Goal: Transaction & Acquisition: Book appointment/travel/reservation

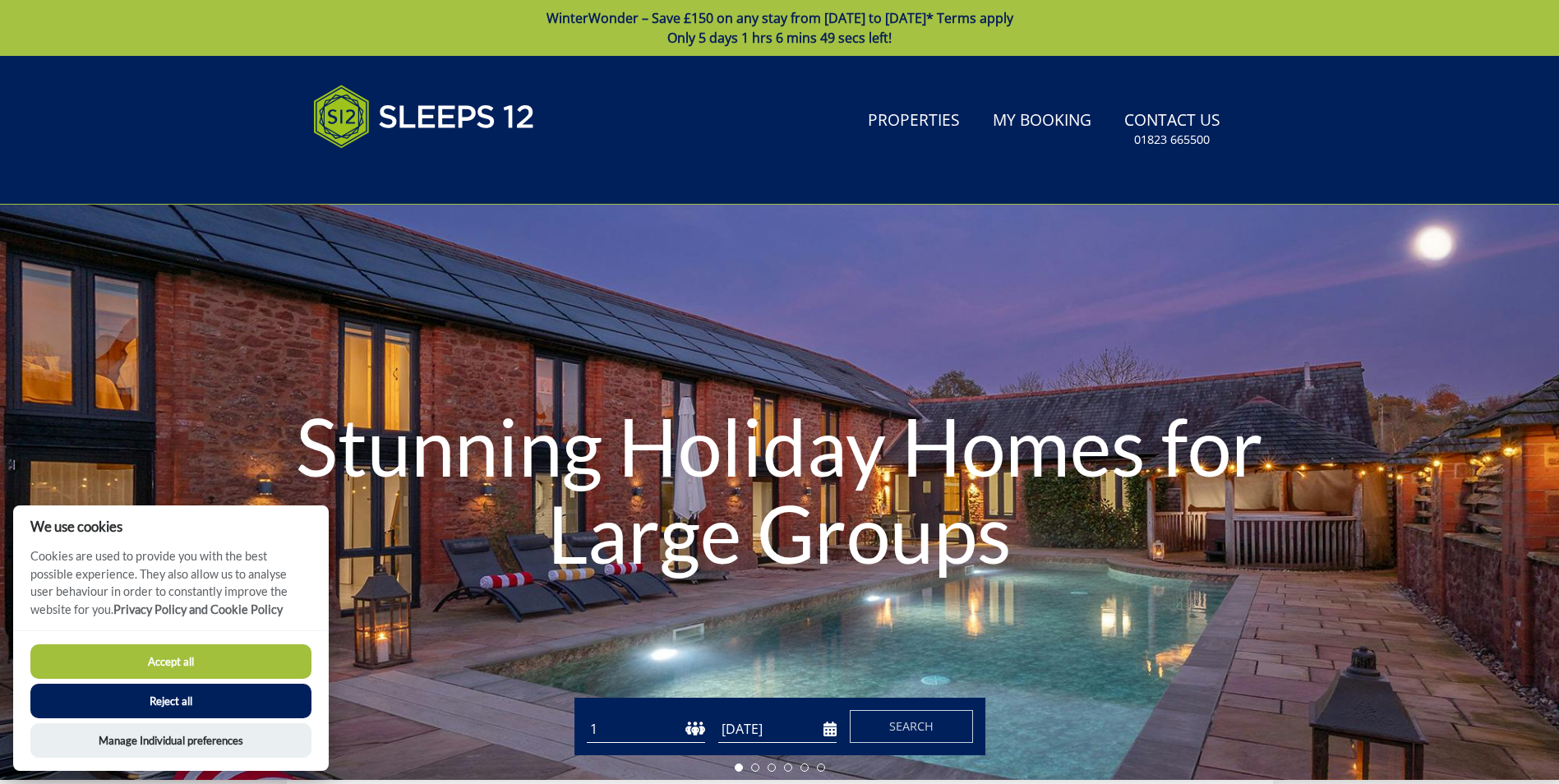
click at [108, 652] on button "Accept all" at bounding box center [171, 661] width 281 height 34
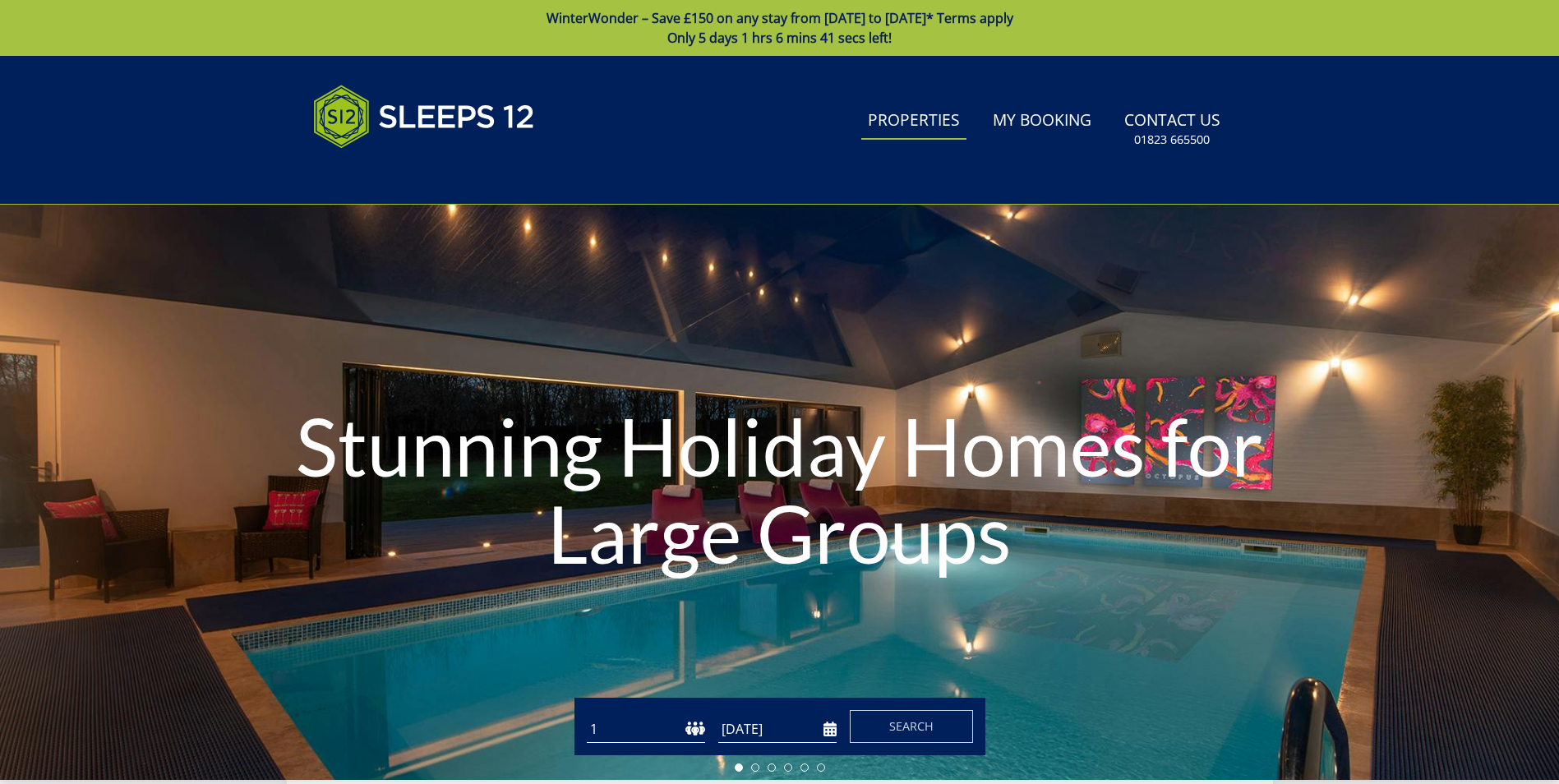
click at [919, 115] on link "Properties" at bounding box center [914, 121] width 105 height 37
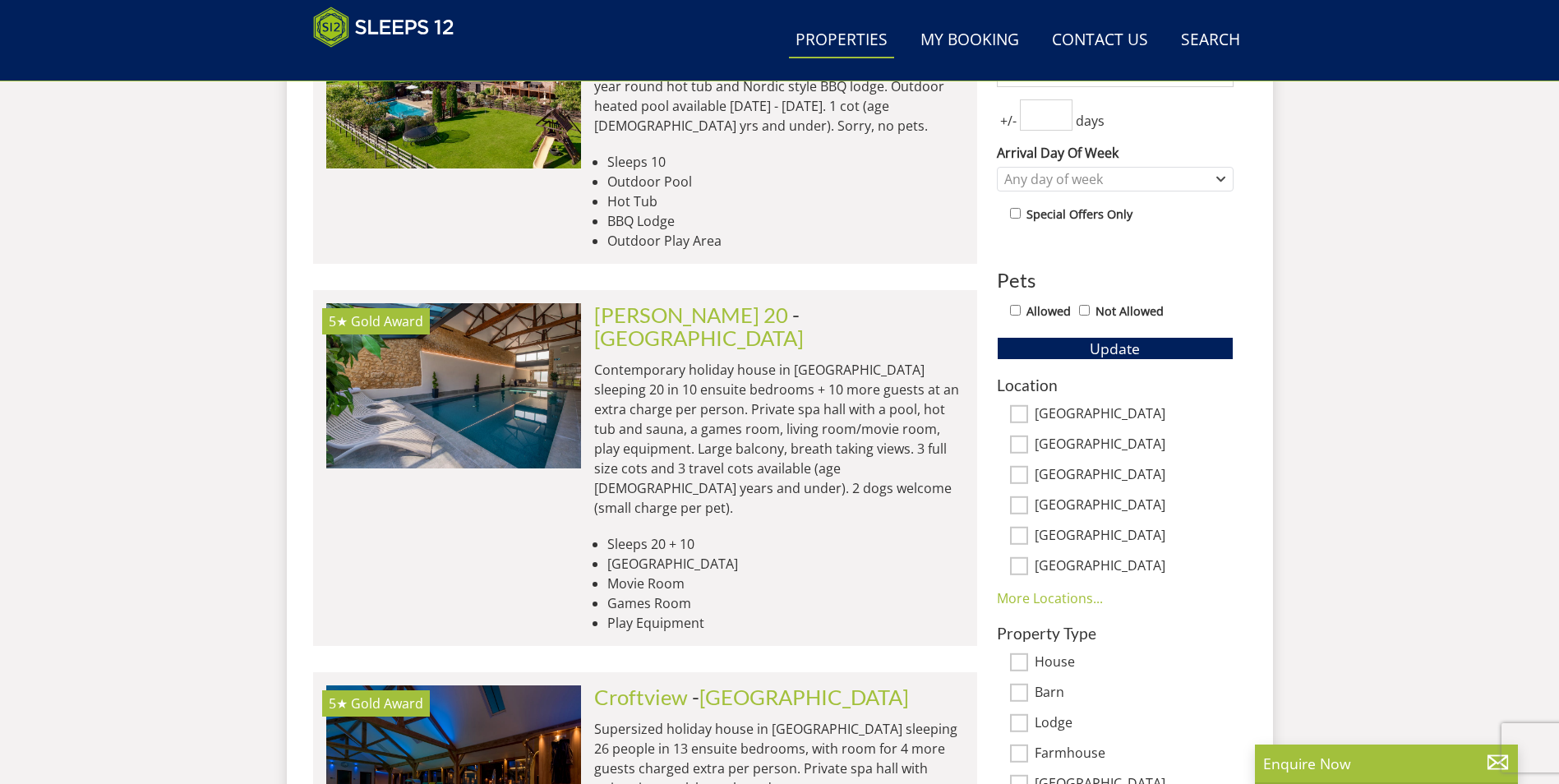
scroll to position [844, 0]
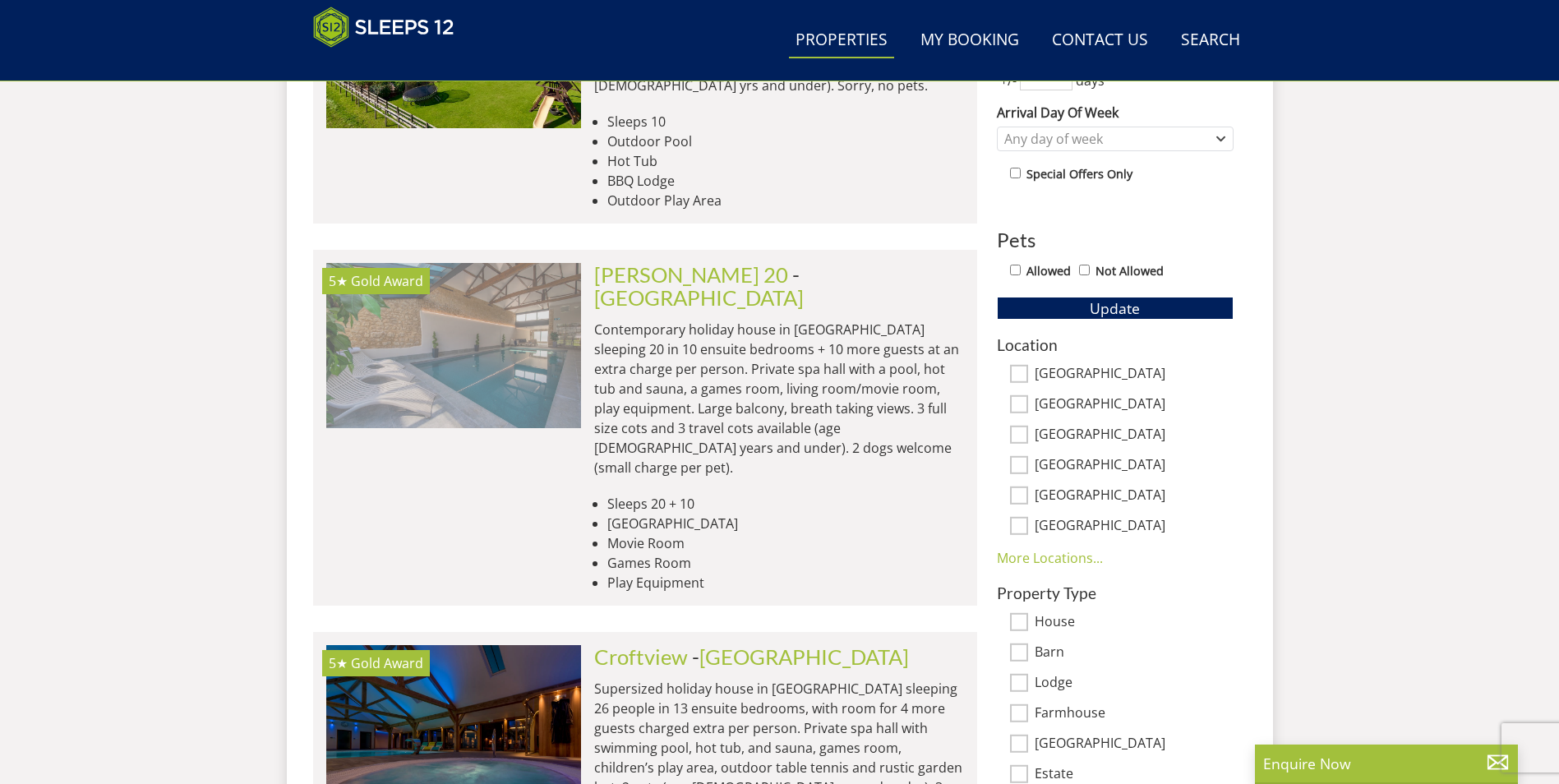
click at [435, 327] on img at bounding box center [453, 345] width 255 height 165
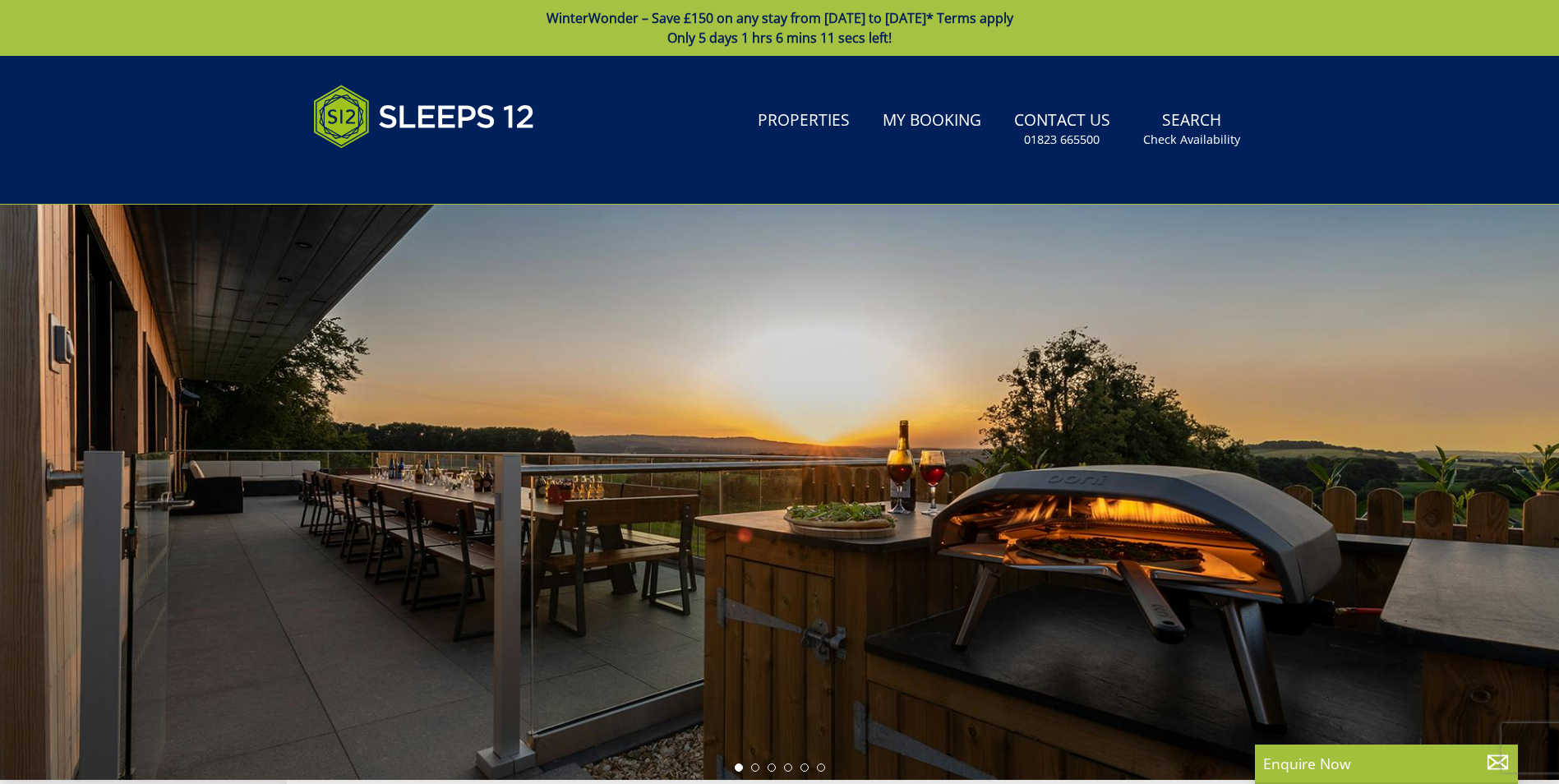
scroll to position [844, 0]
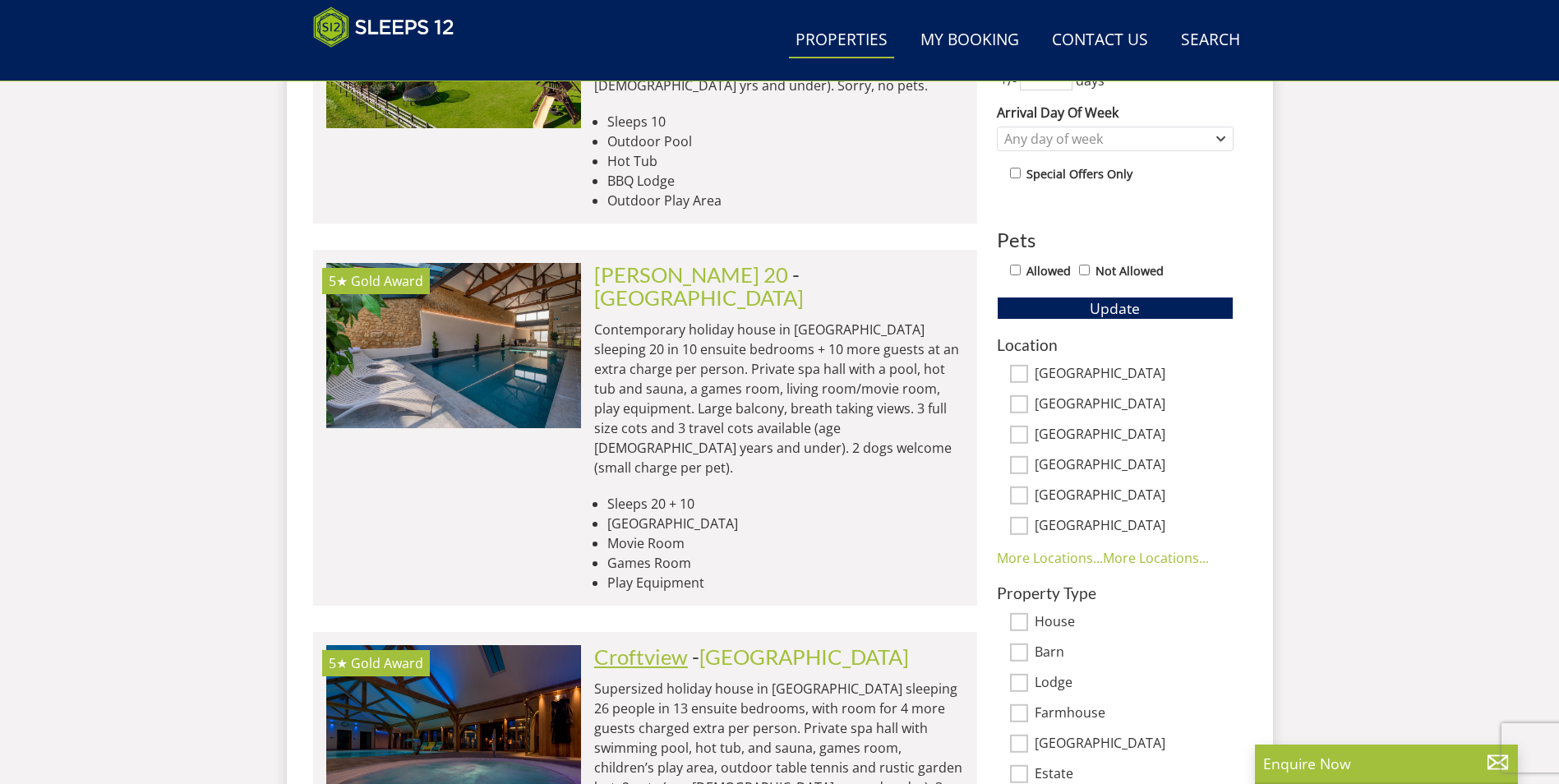
click at [628, 645] on link "Croftview" at bounding box center [640, 656] width 93 height 24
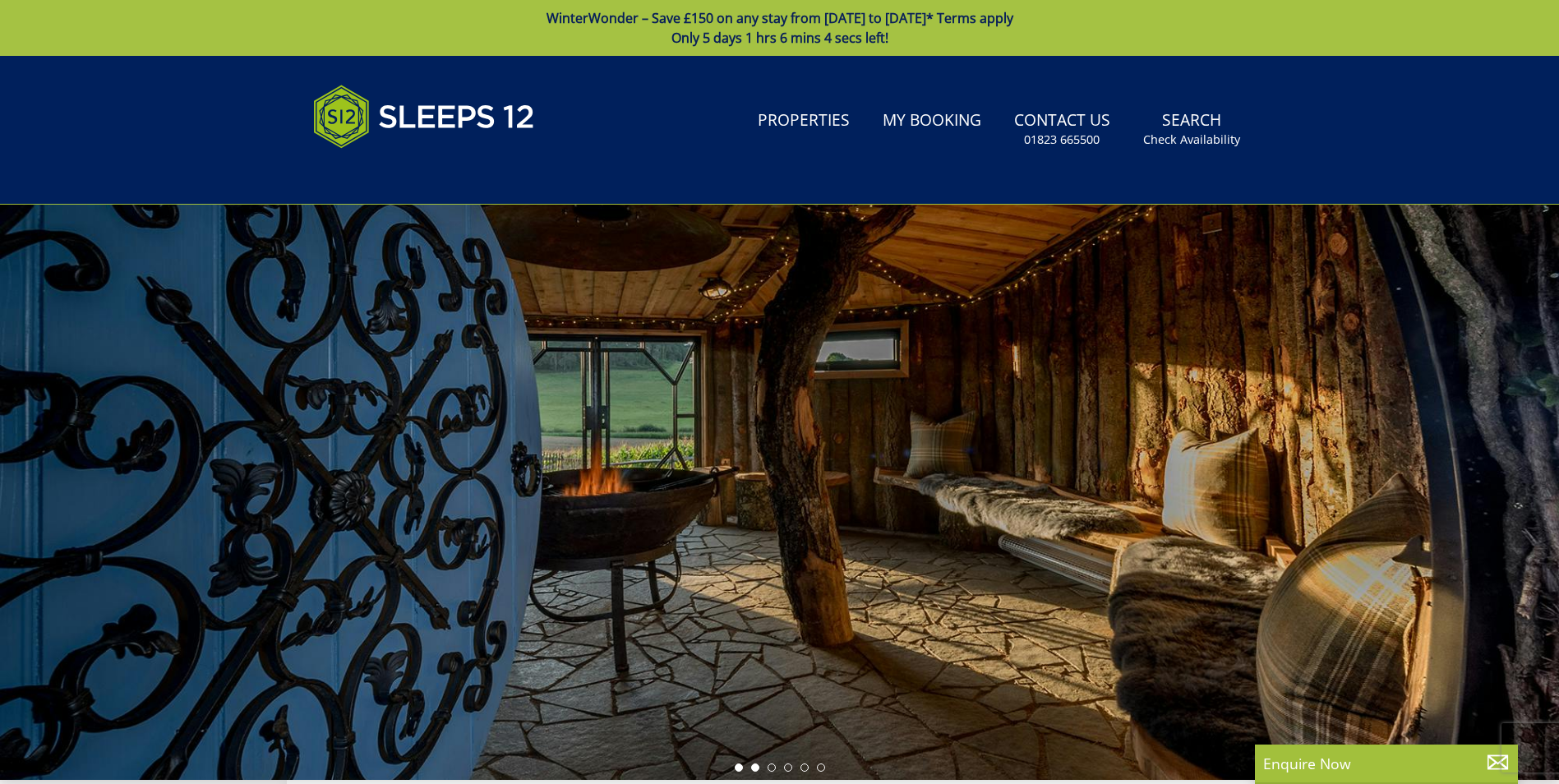
click at [753, 766] on li at bounding box center [756, 768] width 8 height 8
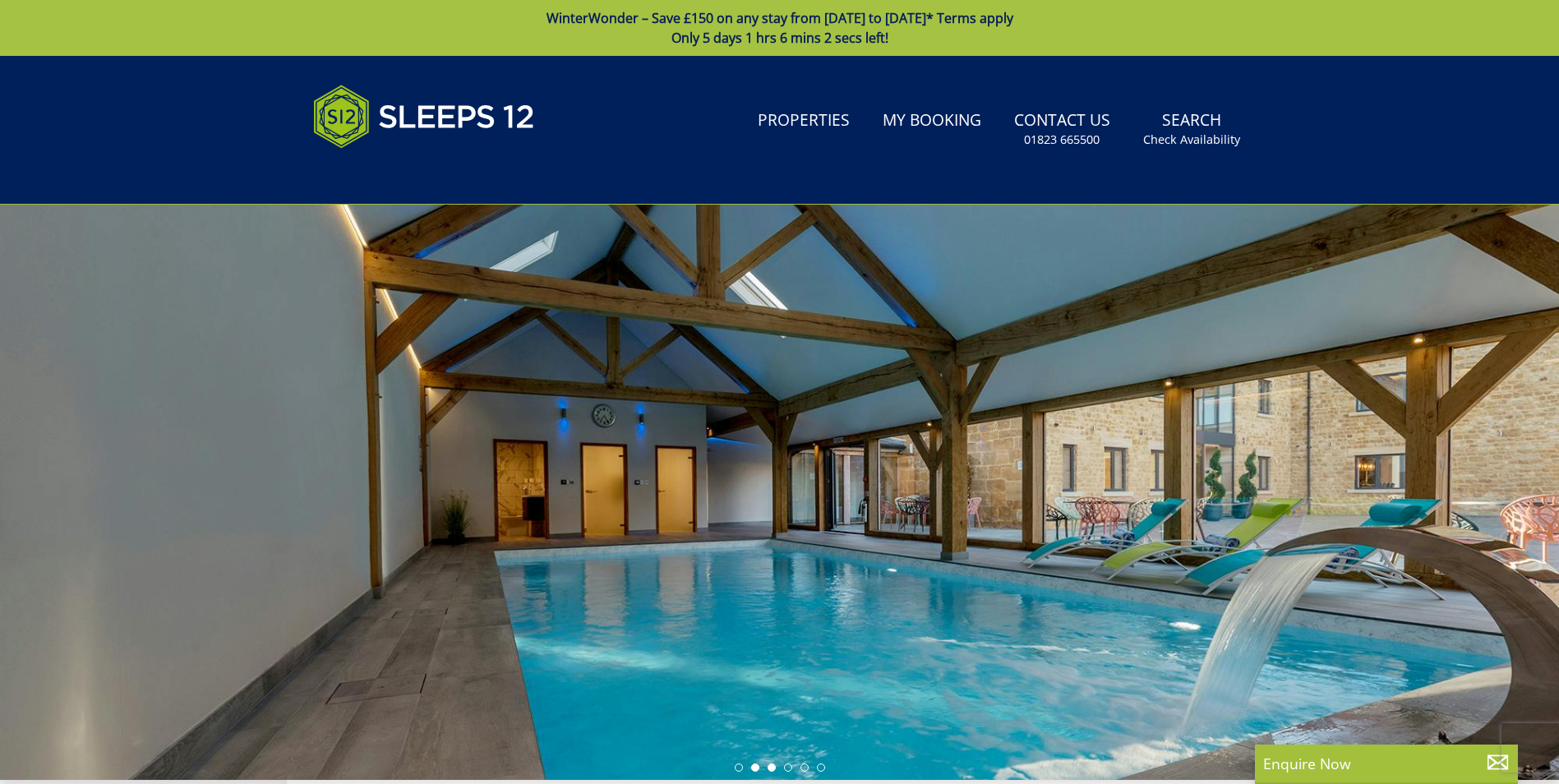
click at [771, 767] on li at bounding box center [772, 768] width 8 height 8
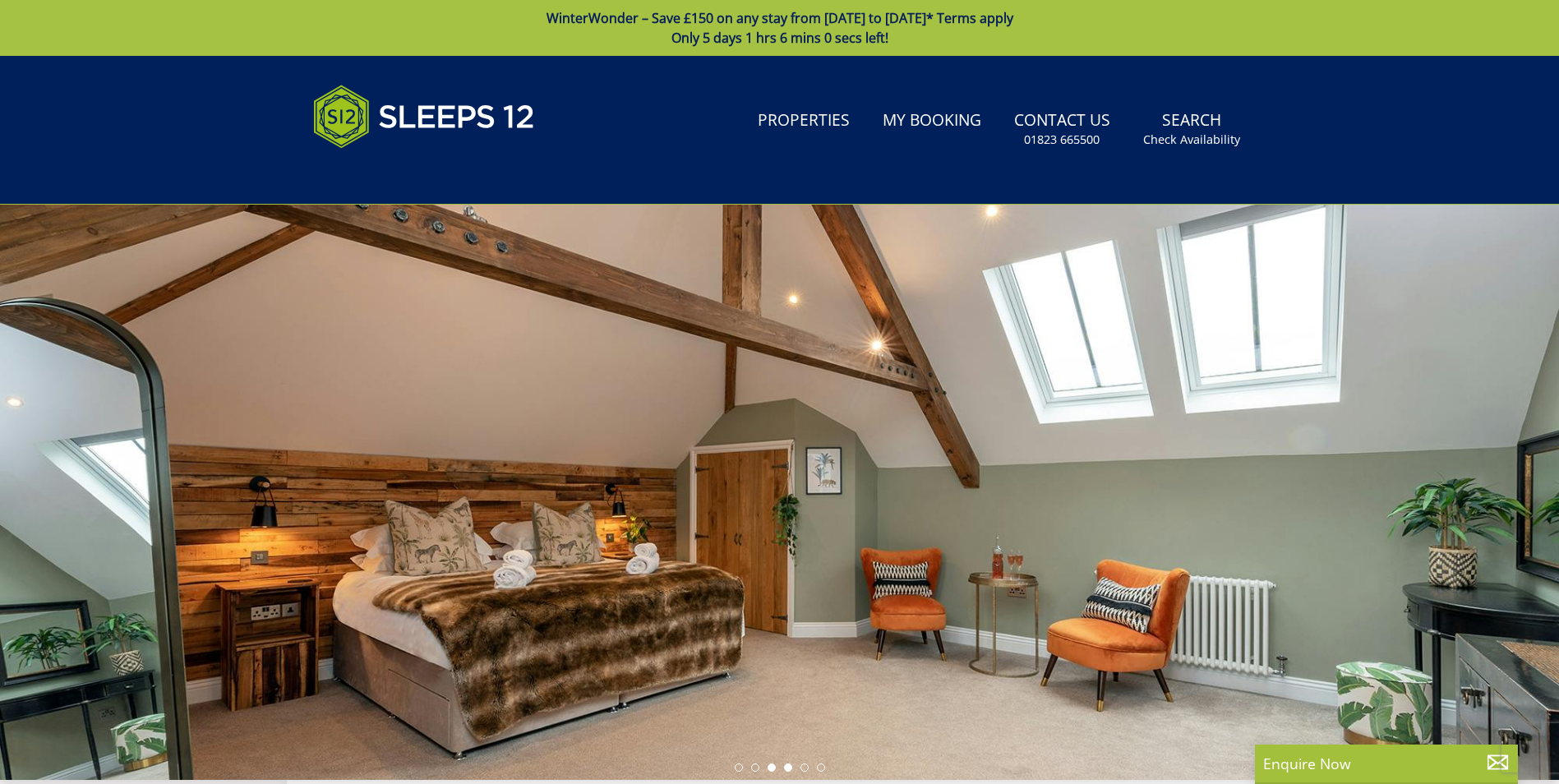
click at [786, 766] on li at bounding box center [788, 768] width 8 height 8
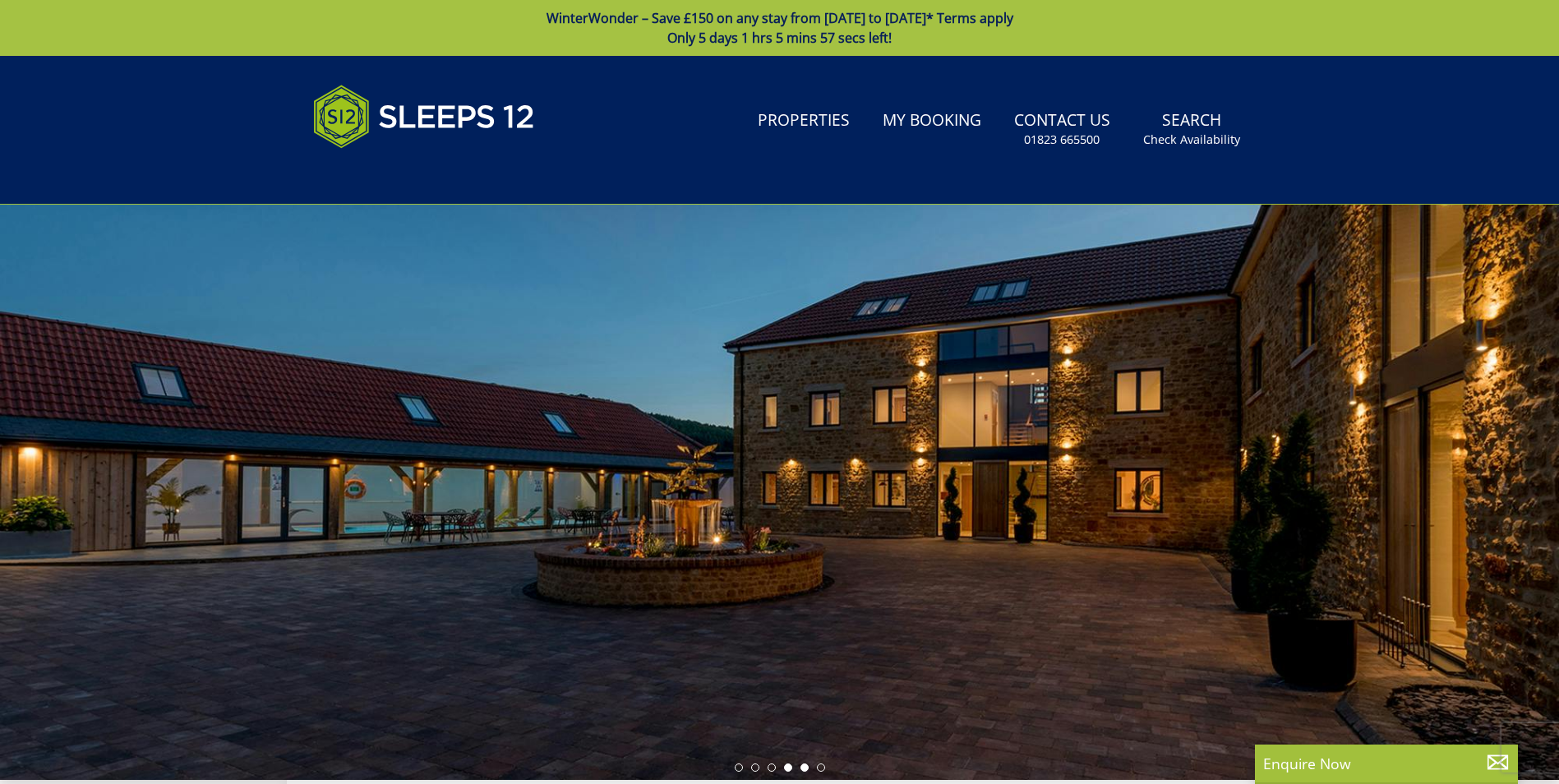
click at [804, 767] on li at bounding box center [805, 768] width 8 height 8
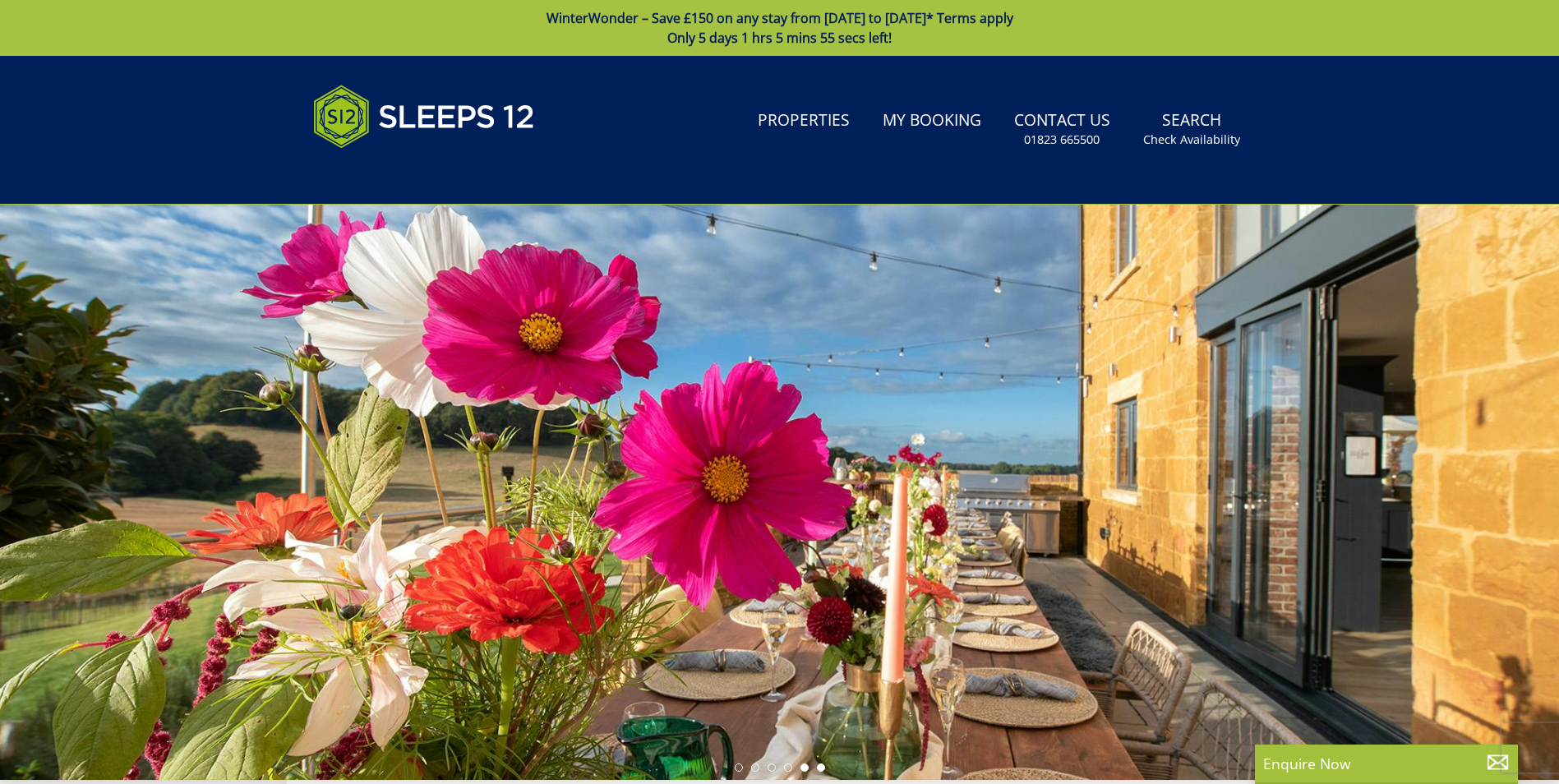
click at [824, 765] on li at bounding box center [821, 768] width 8 height 8
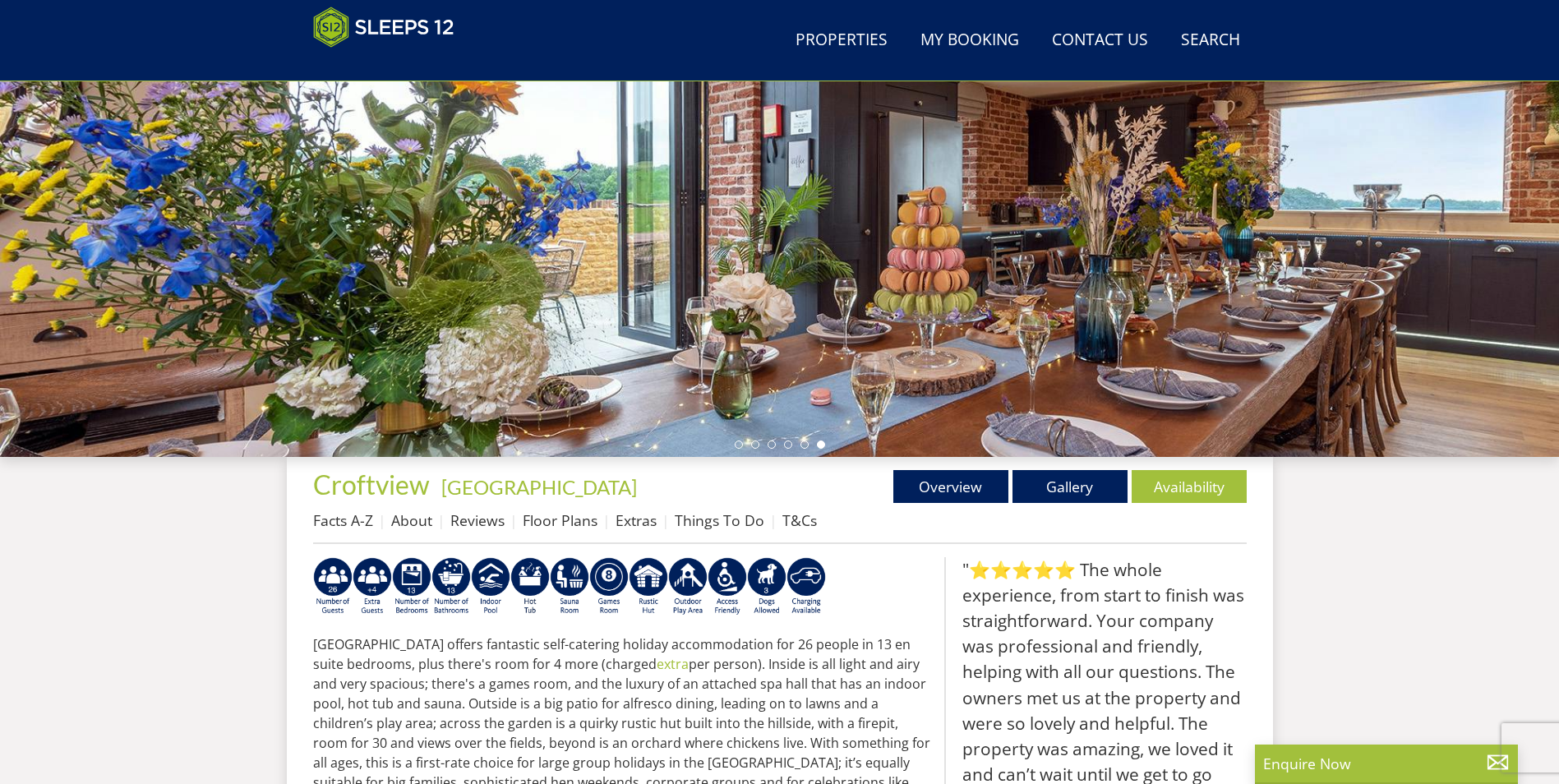
scroll to position [263, 0]
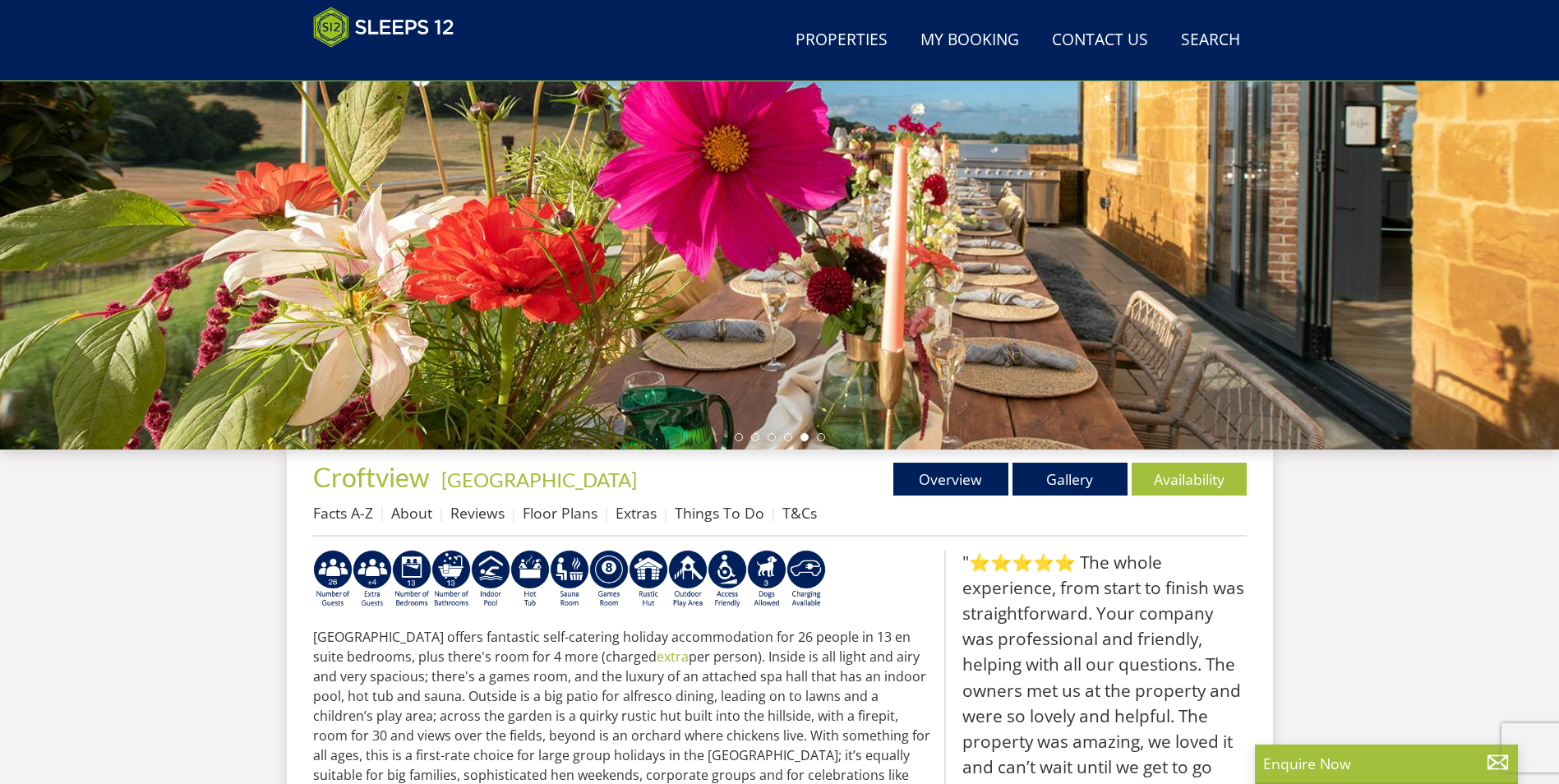
click at [971, 202] on div at bounding box center [779, 161] width 1559 height 576
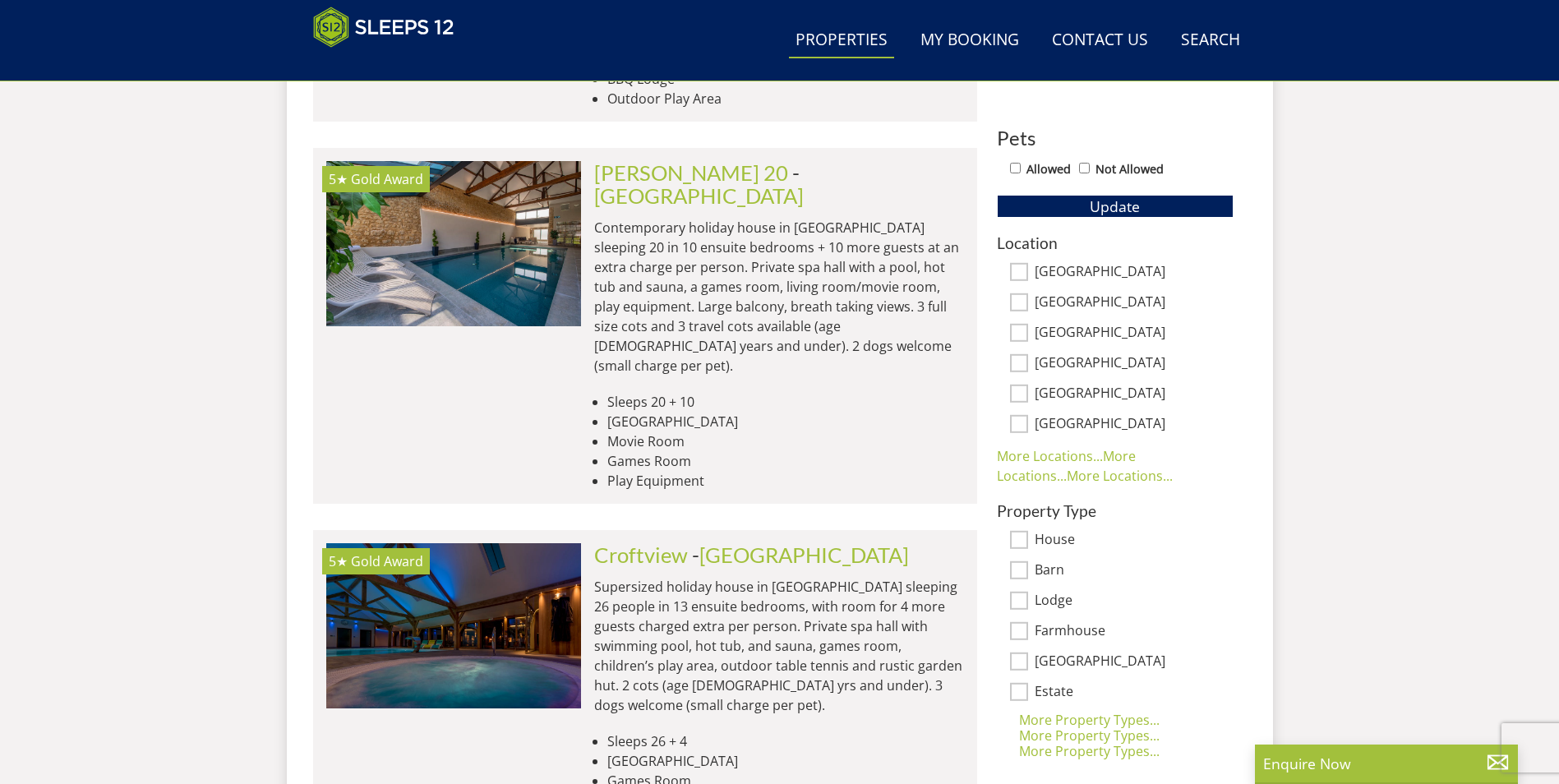
scroll to position [926, 0]
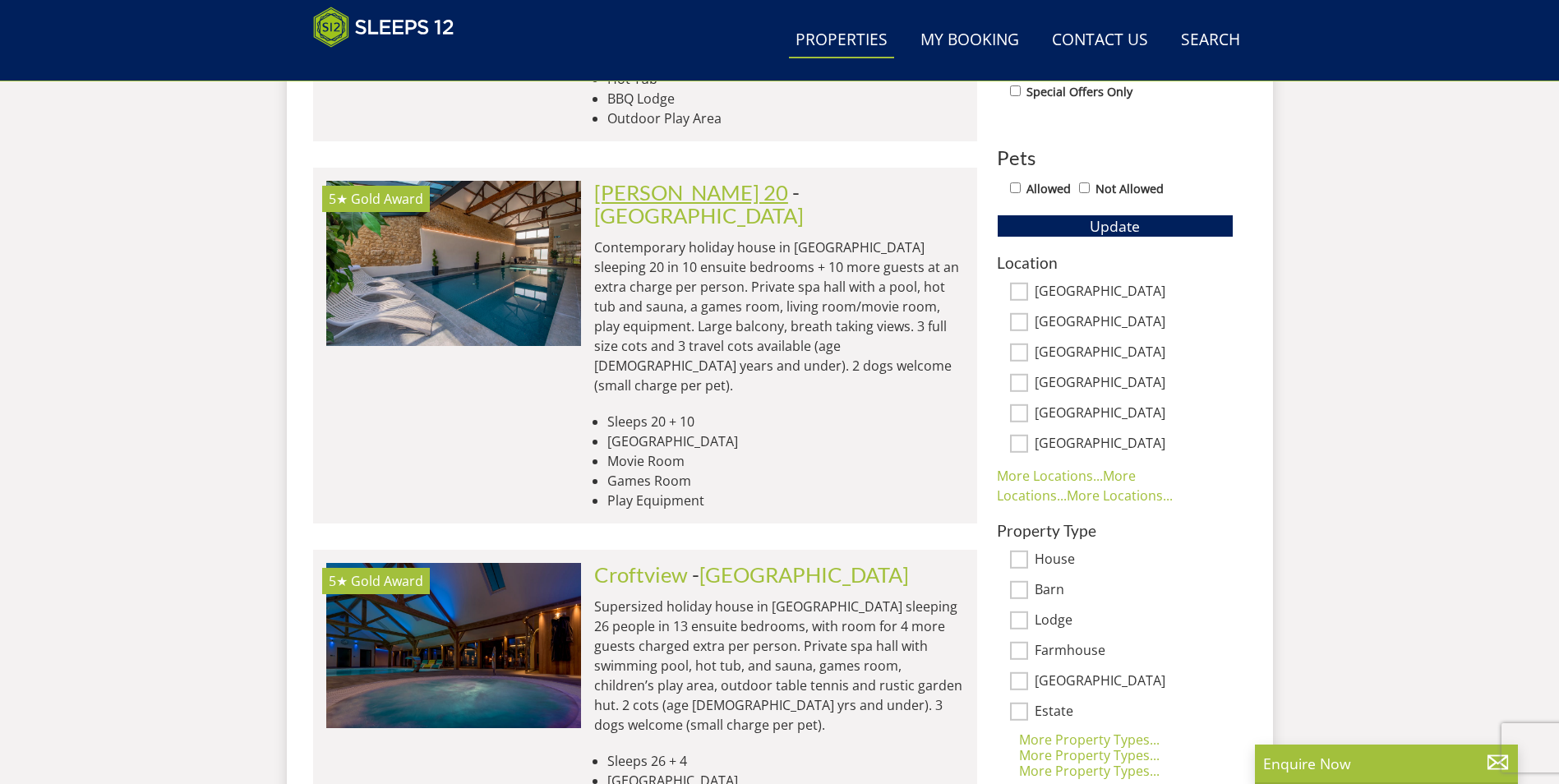
click at [698, 180] on link "[PERSON_NAME] 20" at bounding box center [691, 192] width 194 height 24
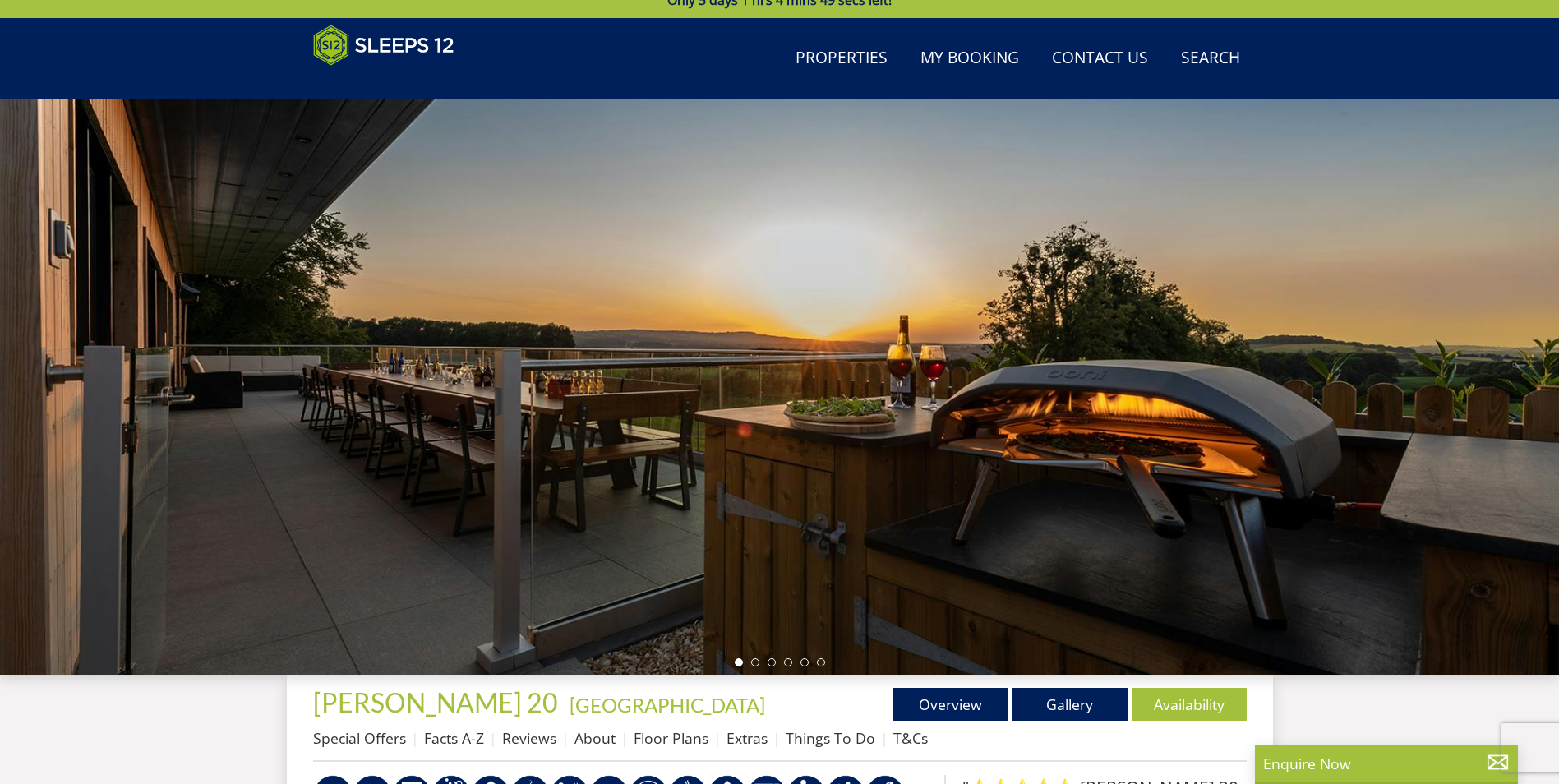
scroll to position [39, 0]
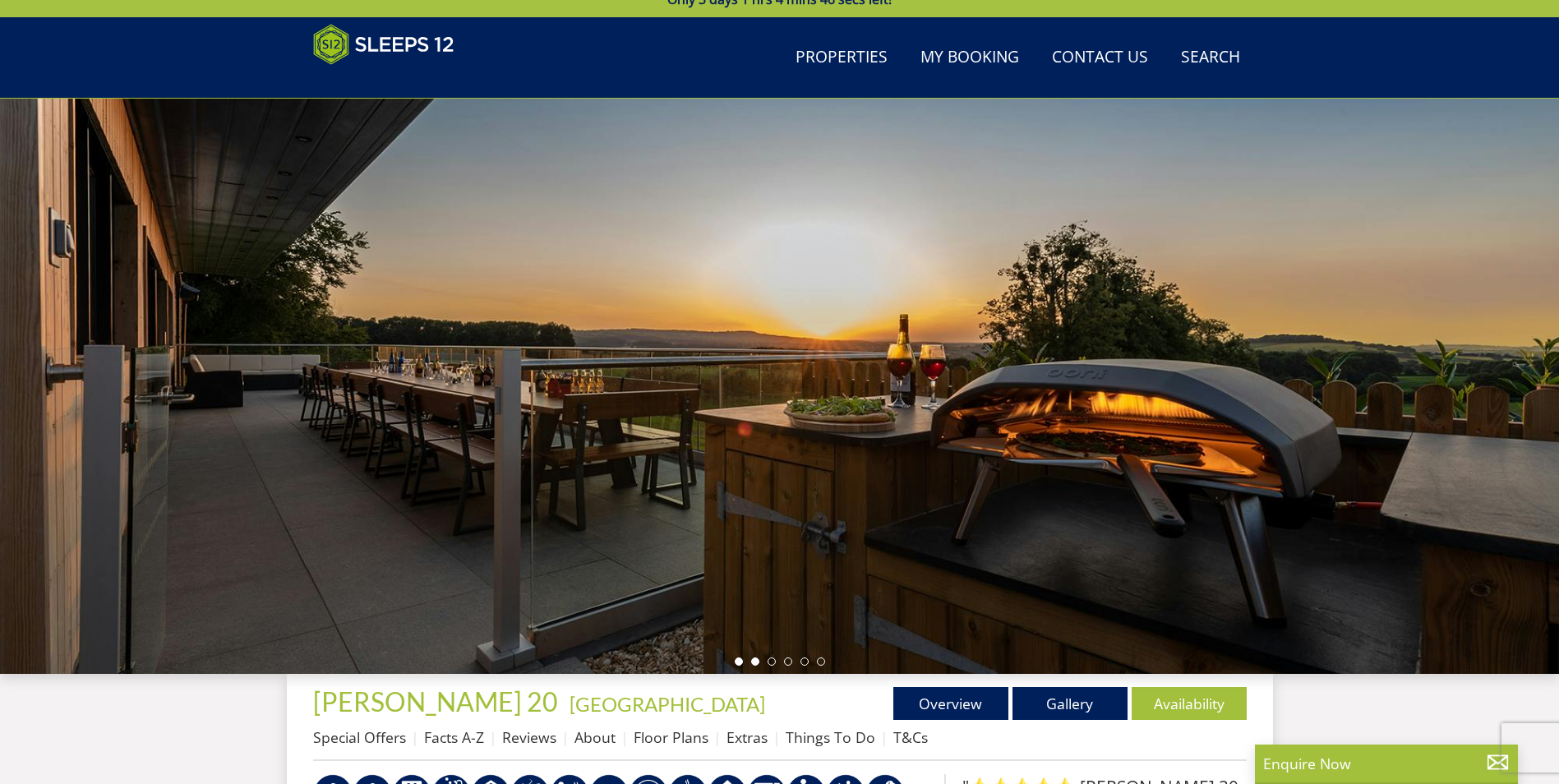
click at [755, 660] on li at bounding box center [756, 661] width 8 height 8
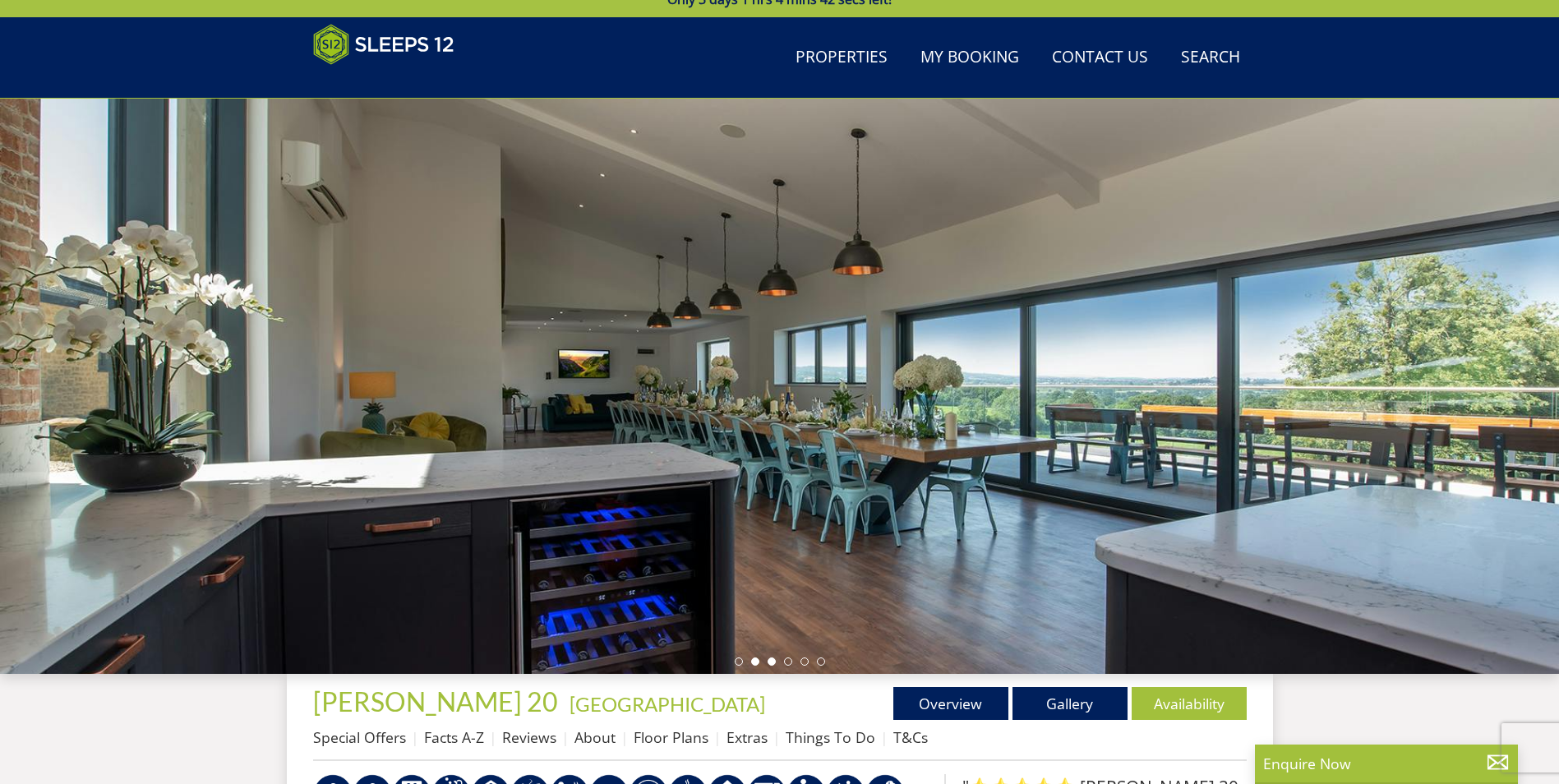
click at [772, 660] on li at bounding box center [772, 661] width 8 height 8
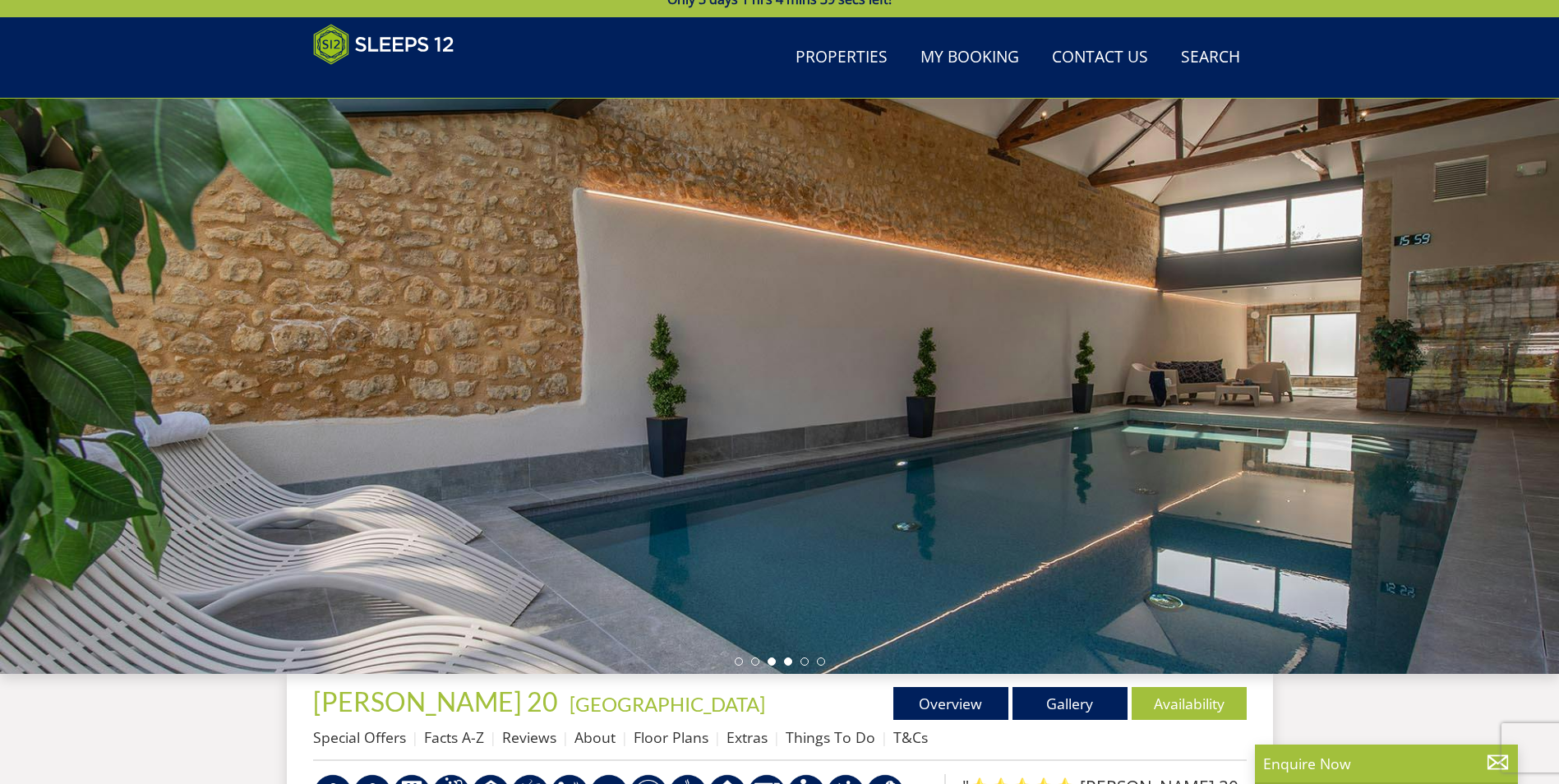
click at [791, 662] on li at bounding box center [788, 661] width 8 height 8
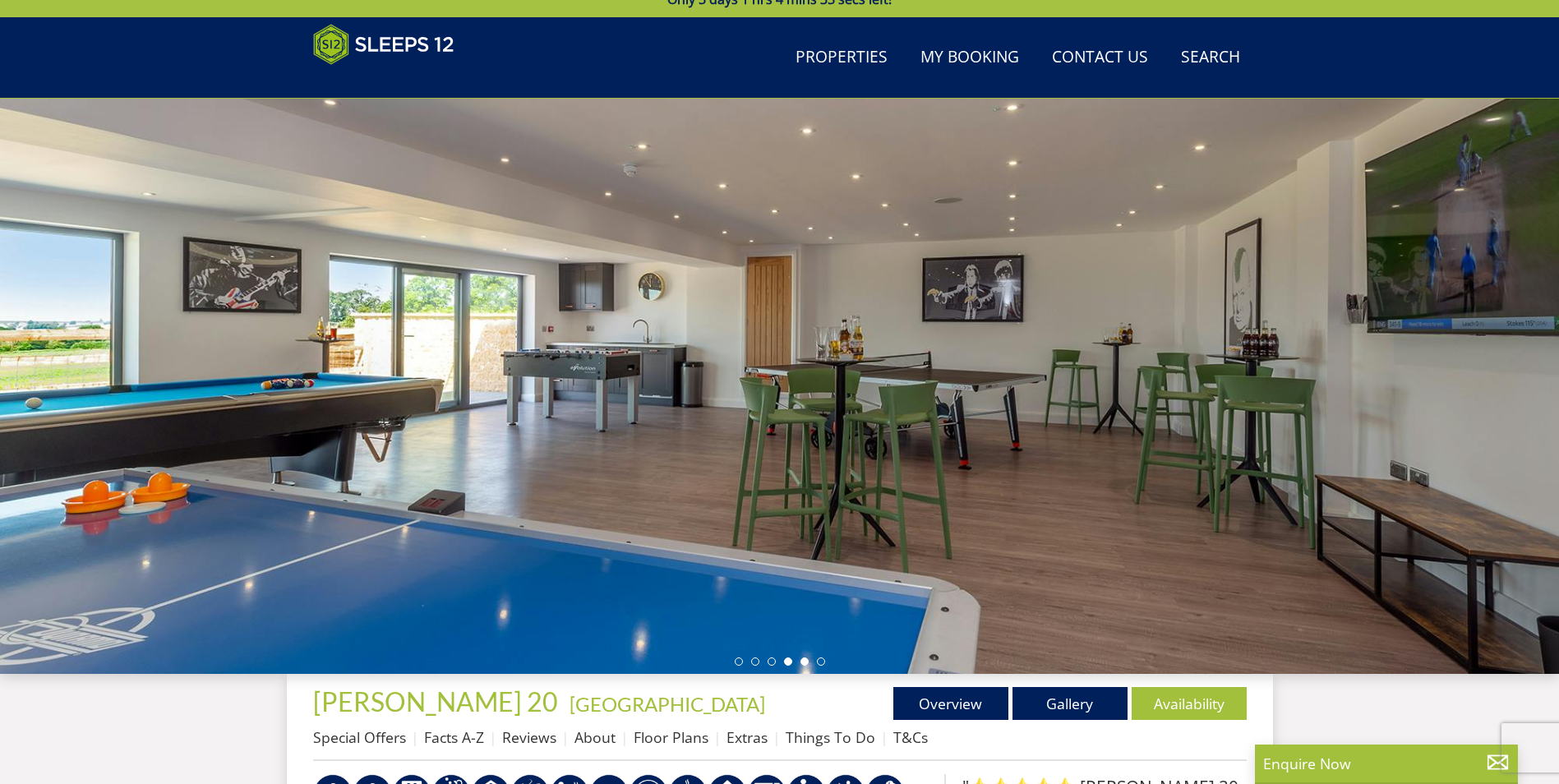
click at [803, 662] on li at bounding box center [805, 661] width 8 height 8
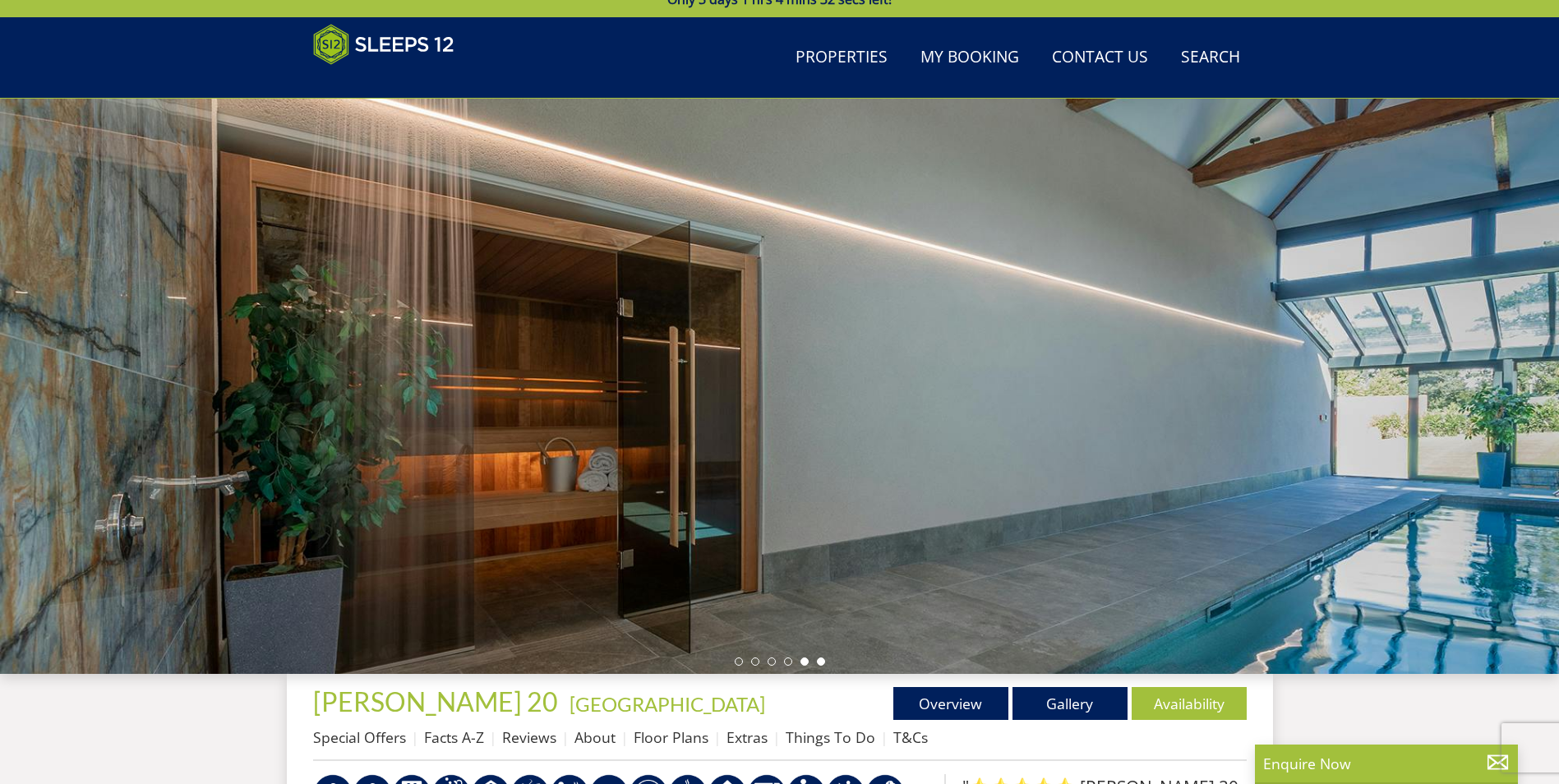
click at [824, 664] on ul at bounding box center [780, 661] width 91 height 8
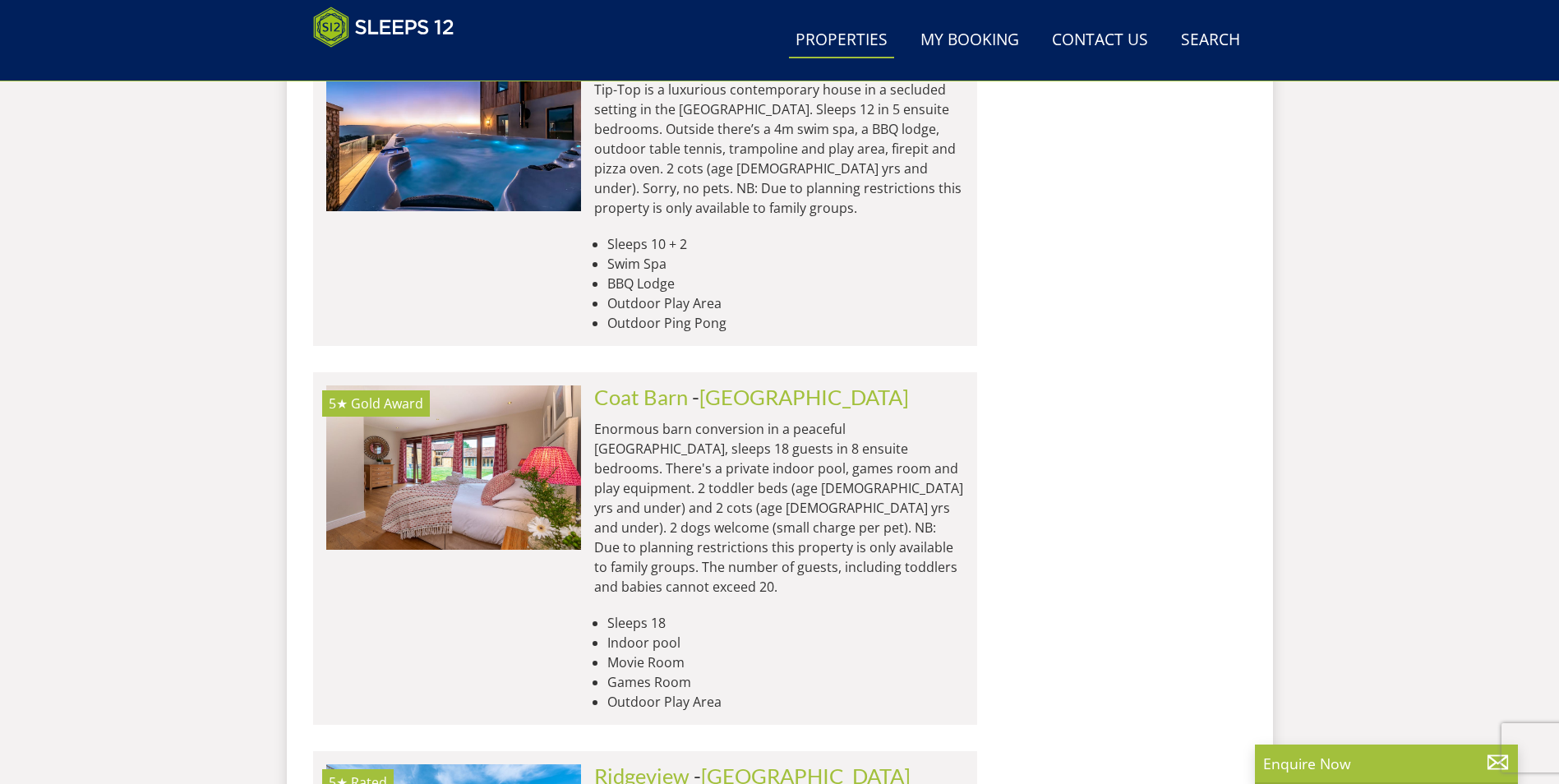
scroll to position [2816, 0]
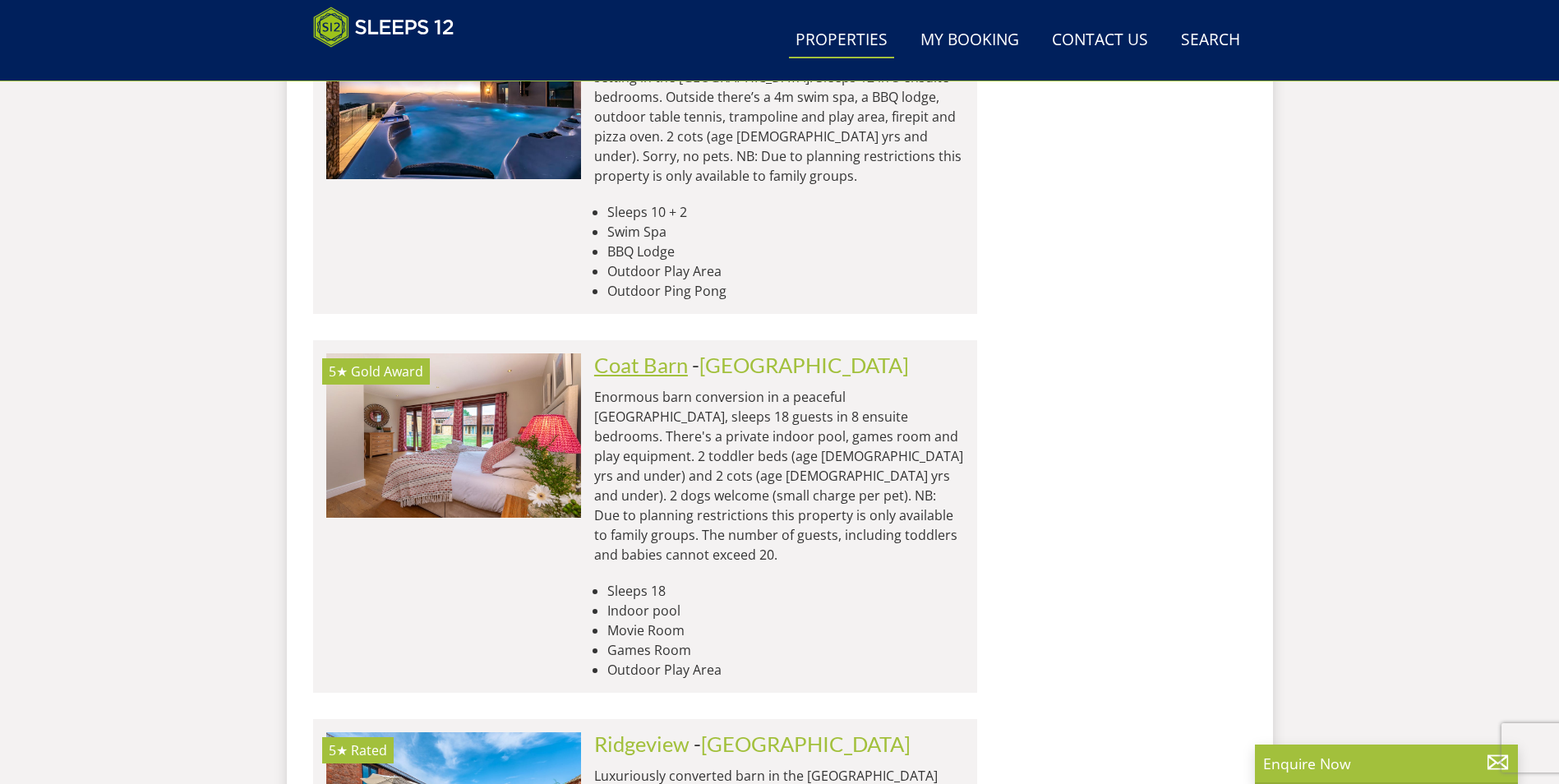
click at [680, 353] on link "Coat Barn" at bounding box center [640, 365] width 93 height 24
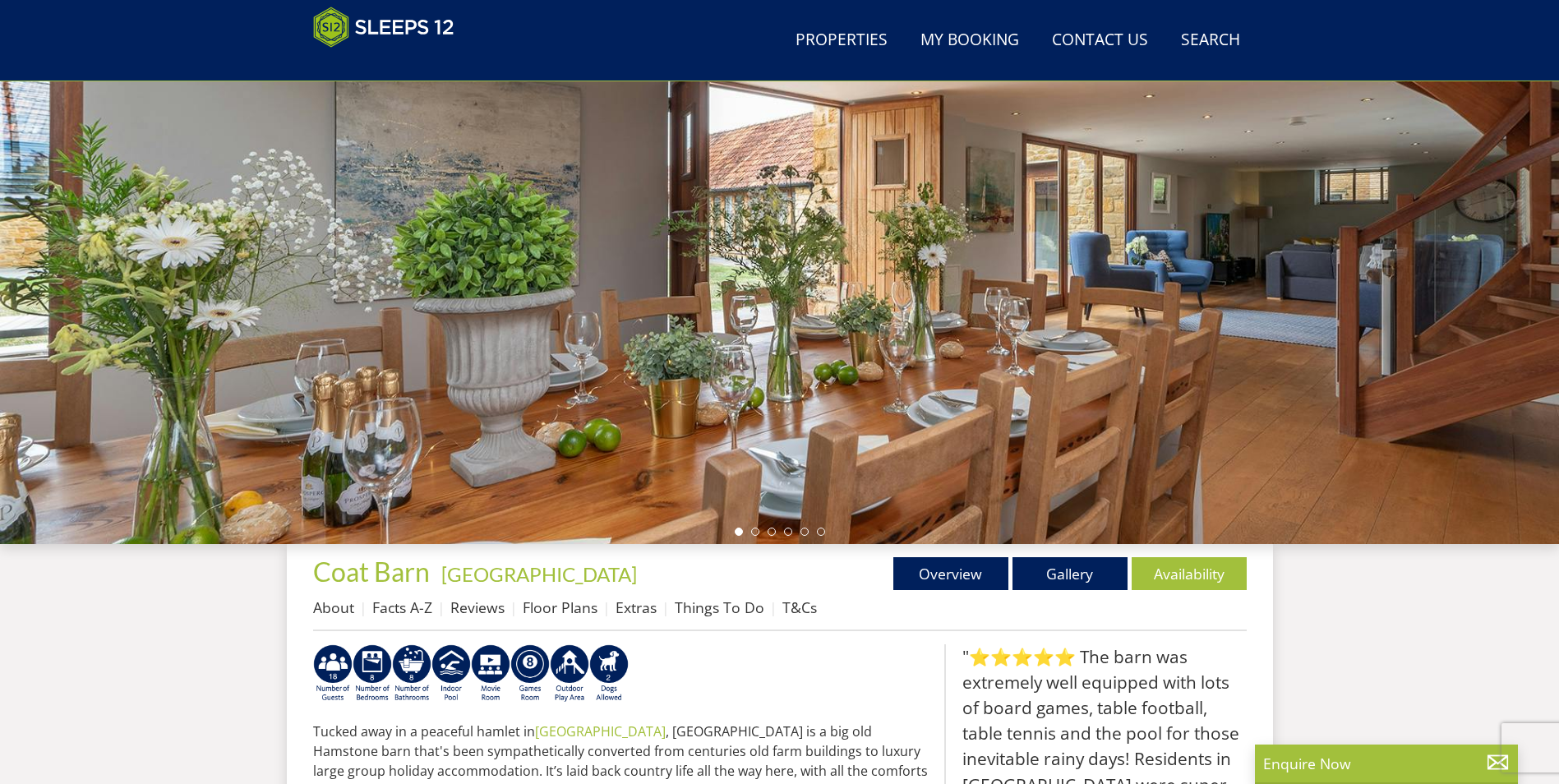
scroll to position [181, 0]
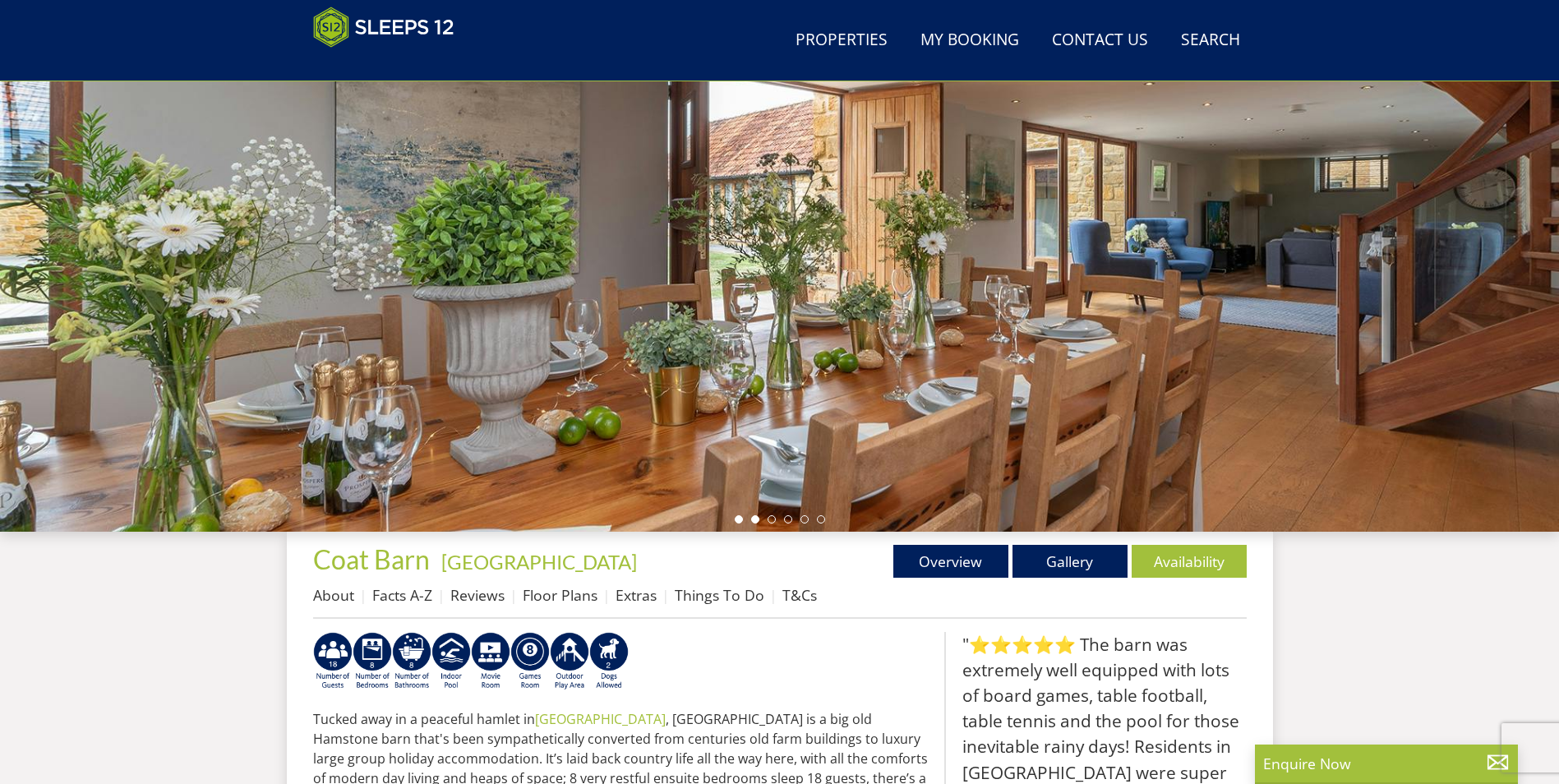
click at [759, 519] on li at bounding box center [756, 519] width 8 height 8
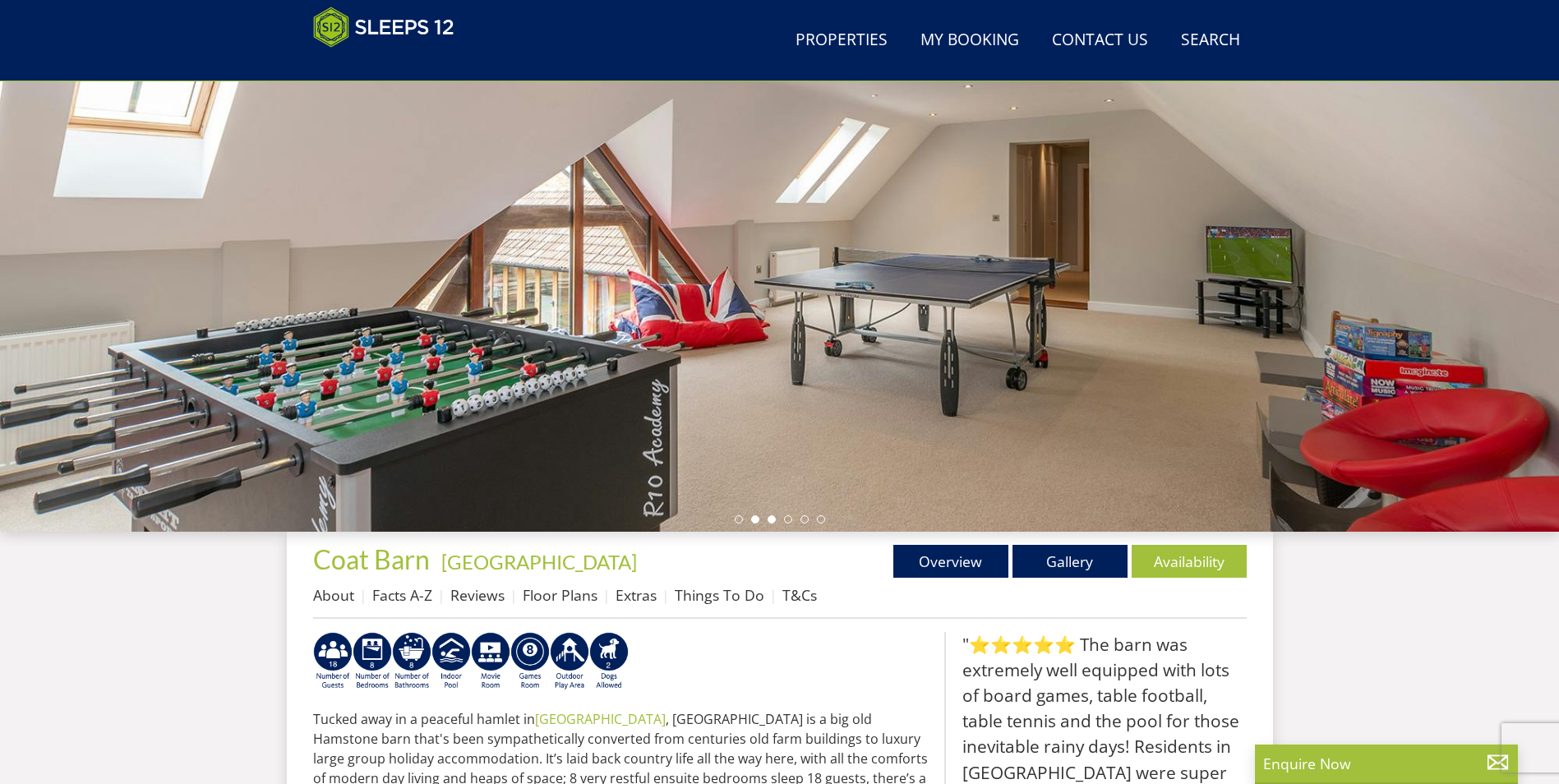
click at [767, 521] on li at bounding box center [772, 519] width 8 height 8
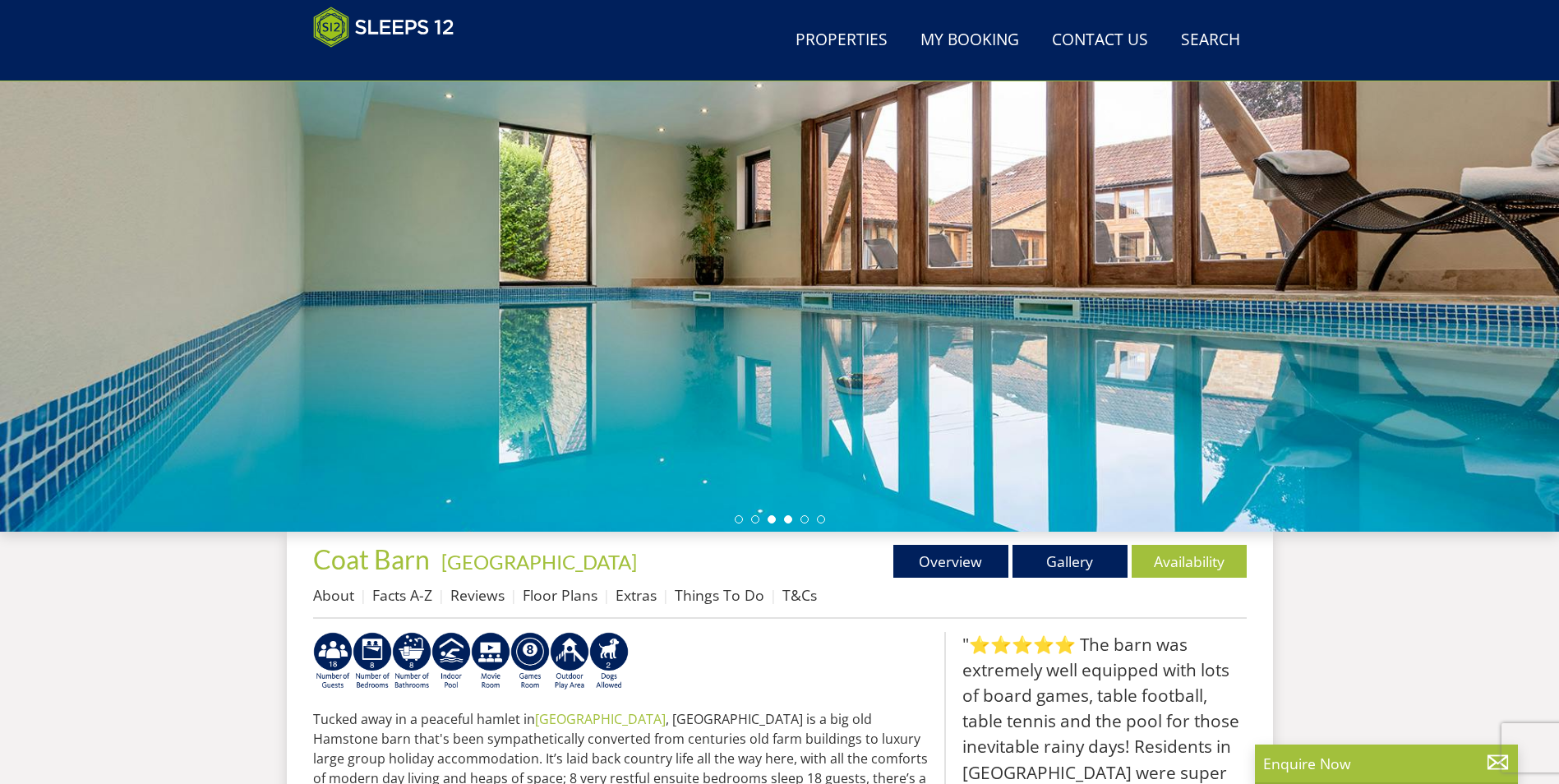
click at [786, 521] on li at bounding box center [788, 519] width 8 height 8
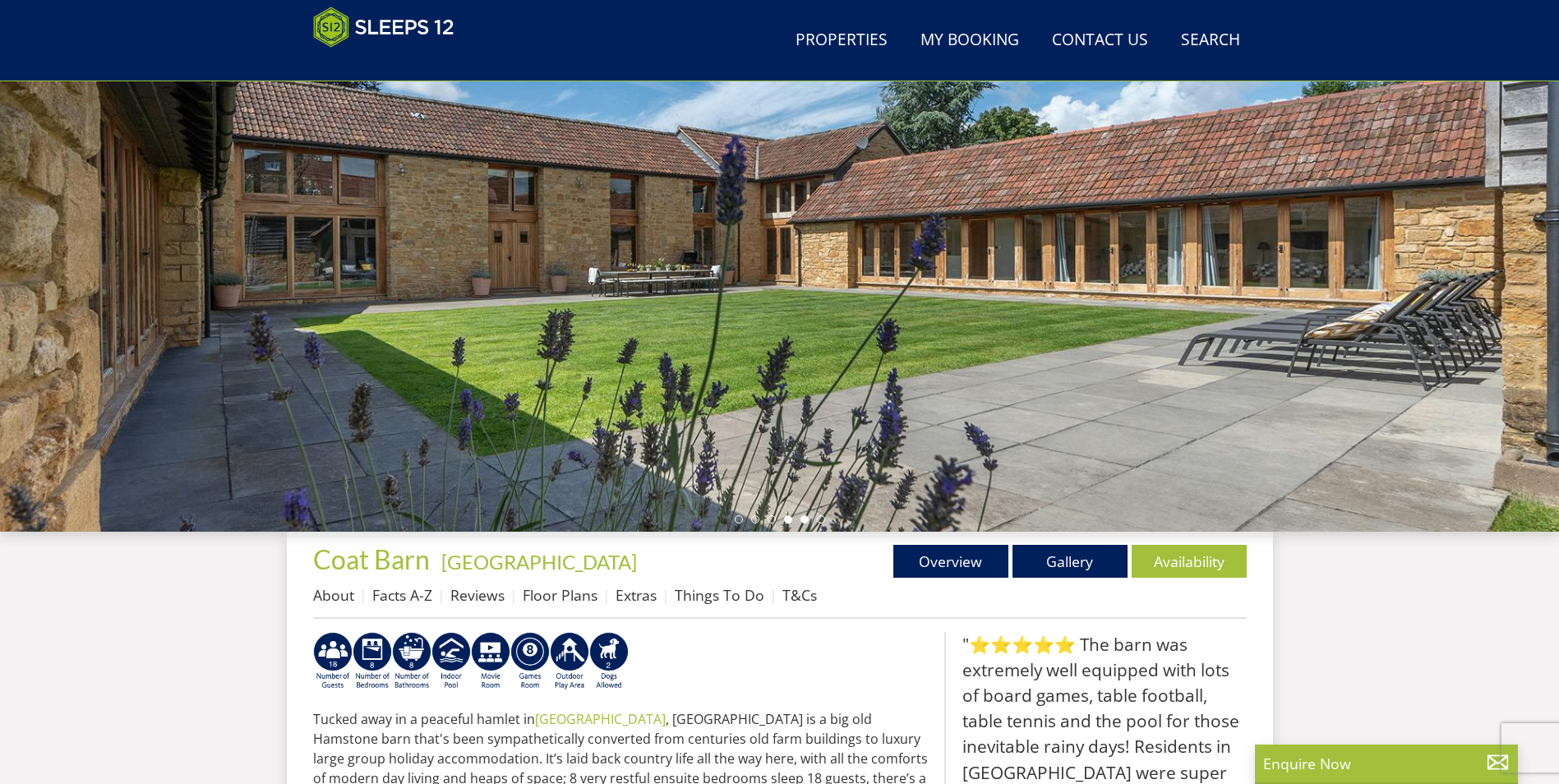
click at [805, 520] on li at bounding box center [805, 519] width 8 height 8
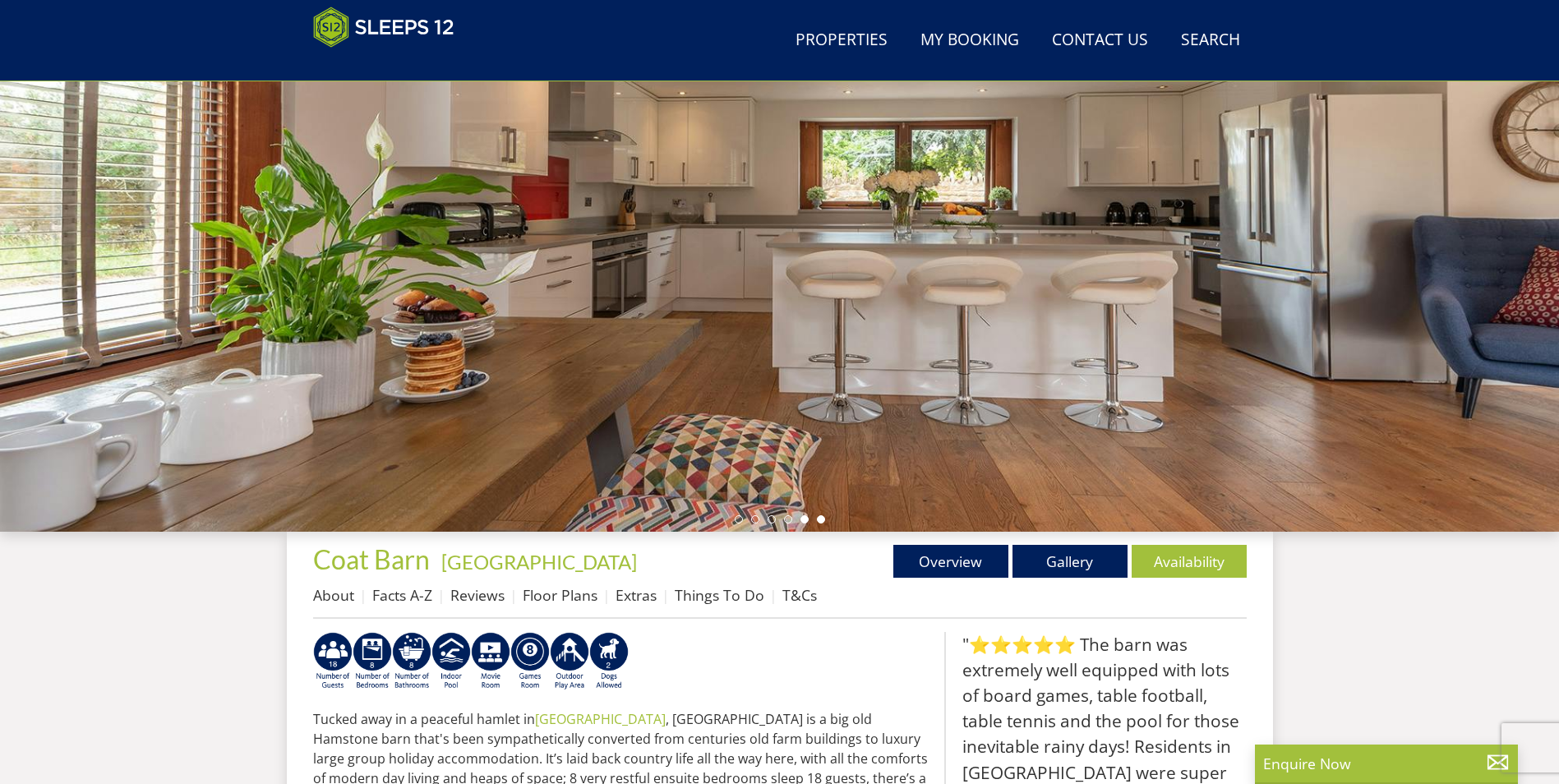
click at [819, 518] on li at bounding box center [821, 519] width 8 height 8
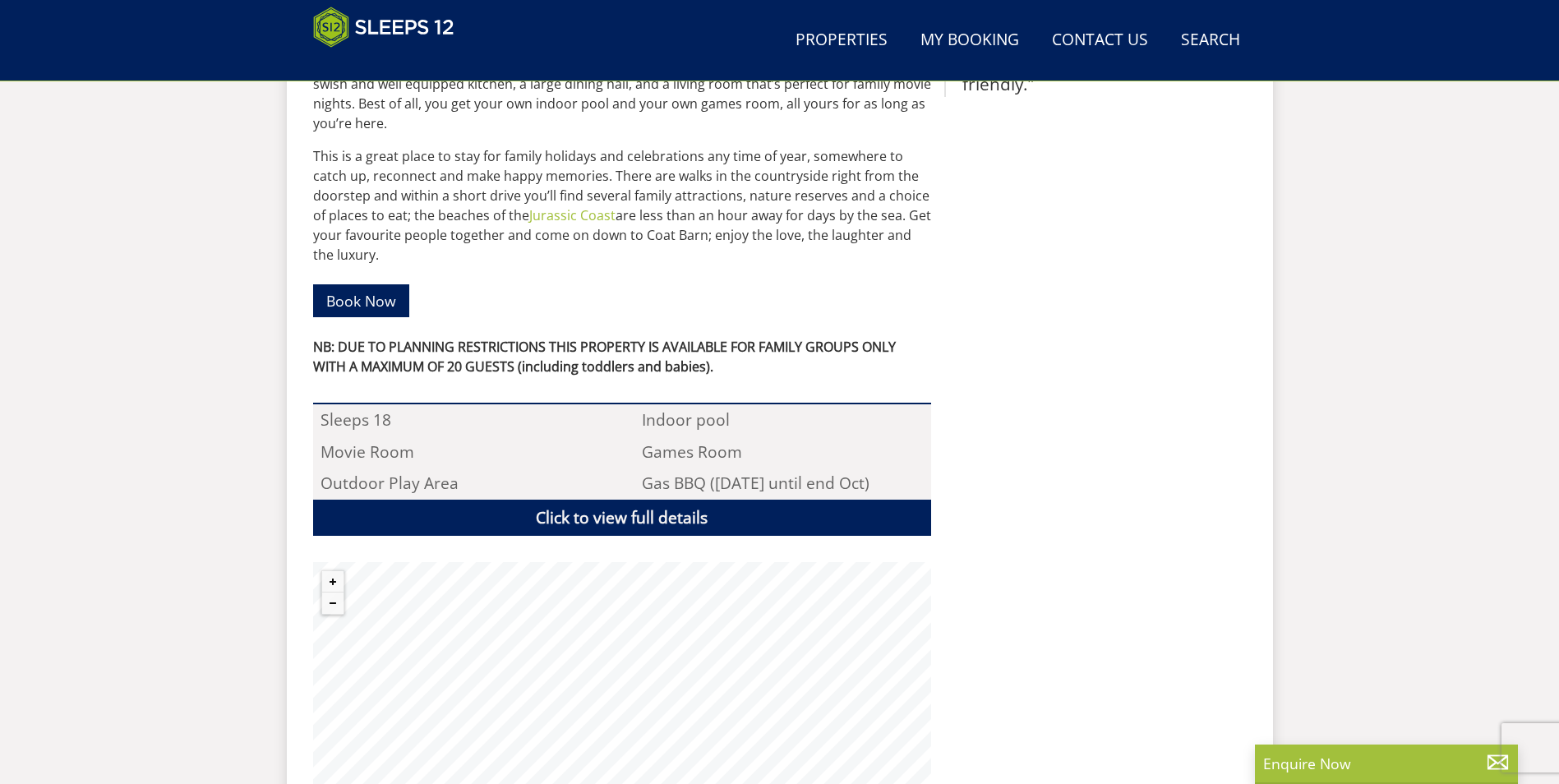
scroll to position [920, 0]
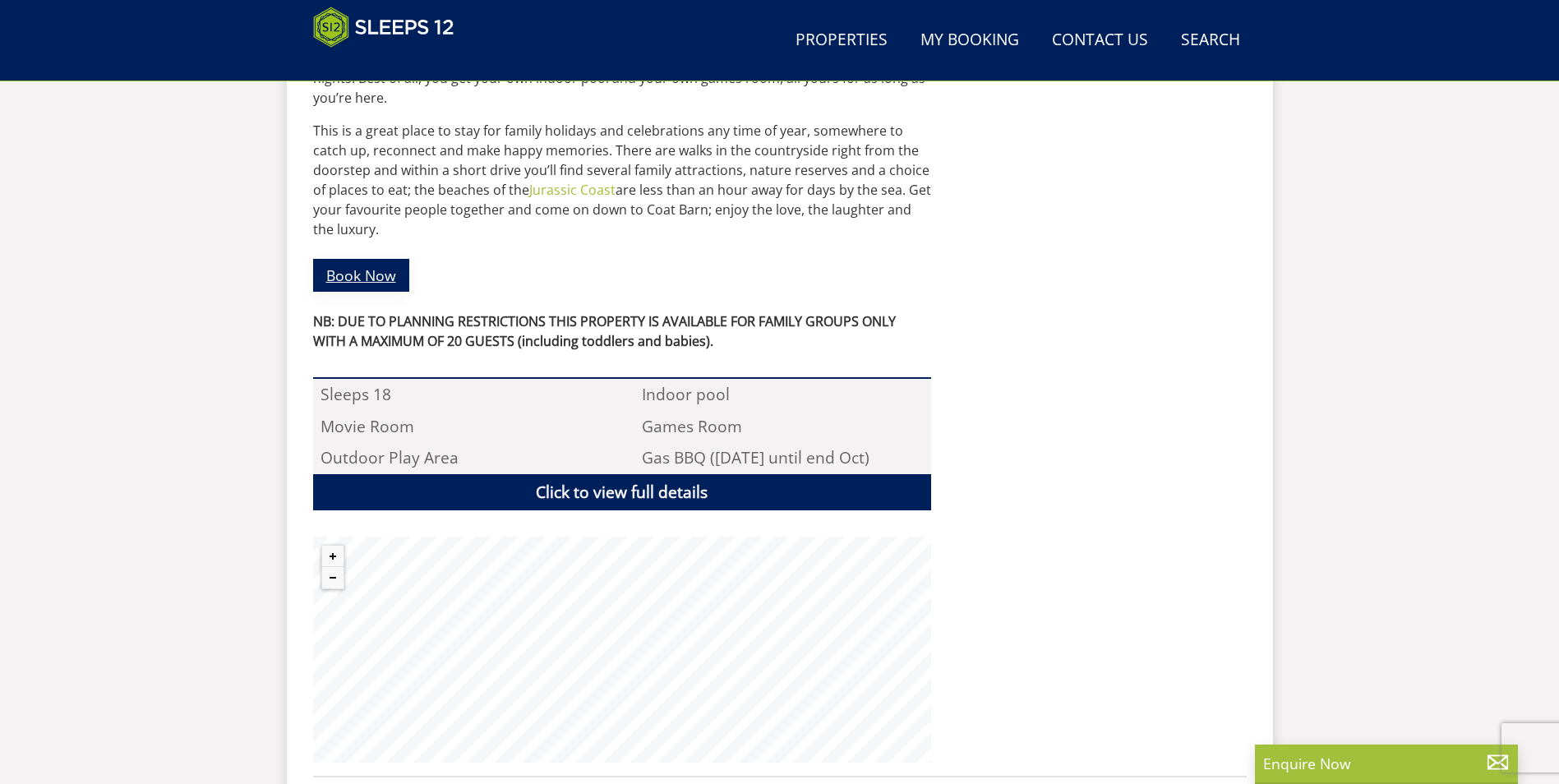
click at [333, 259] on link "Book Now" at bounding box center [361, 275] width 96 height 32
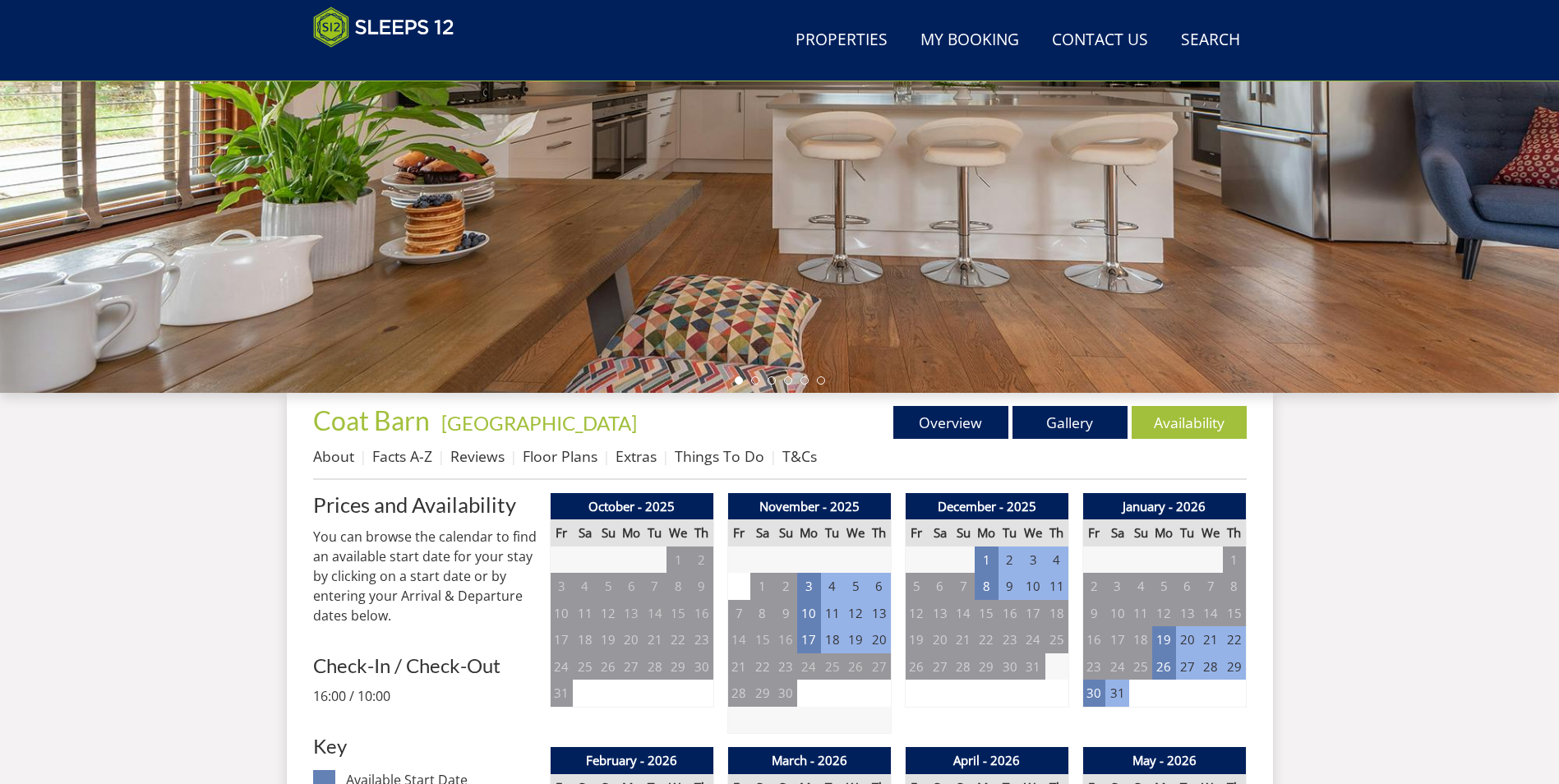
scroll to position [360, 0]
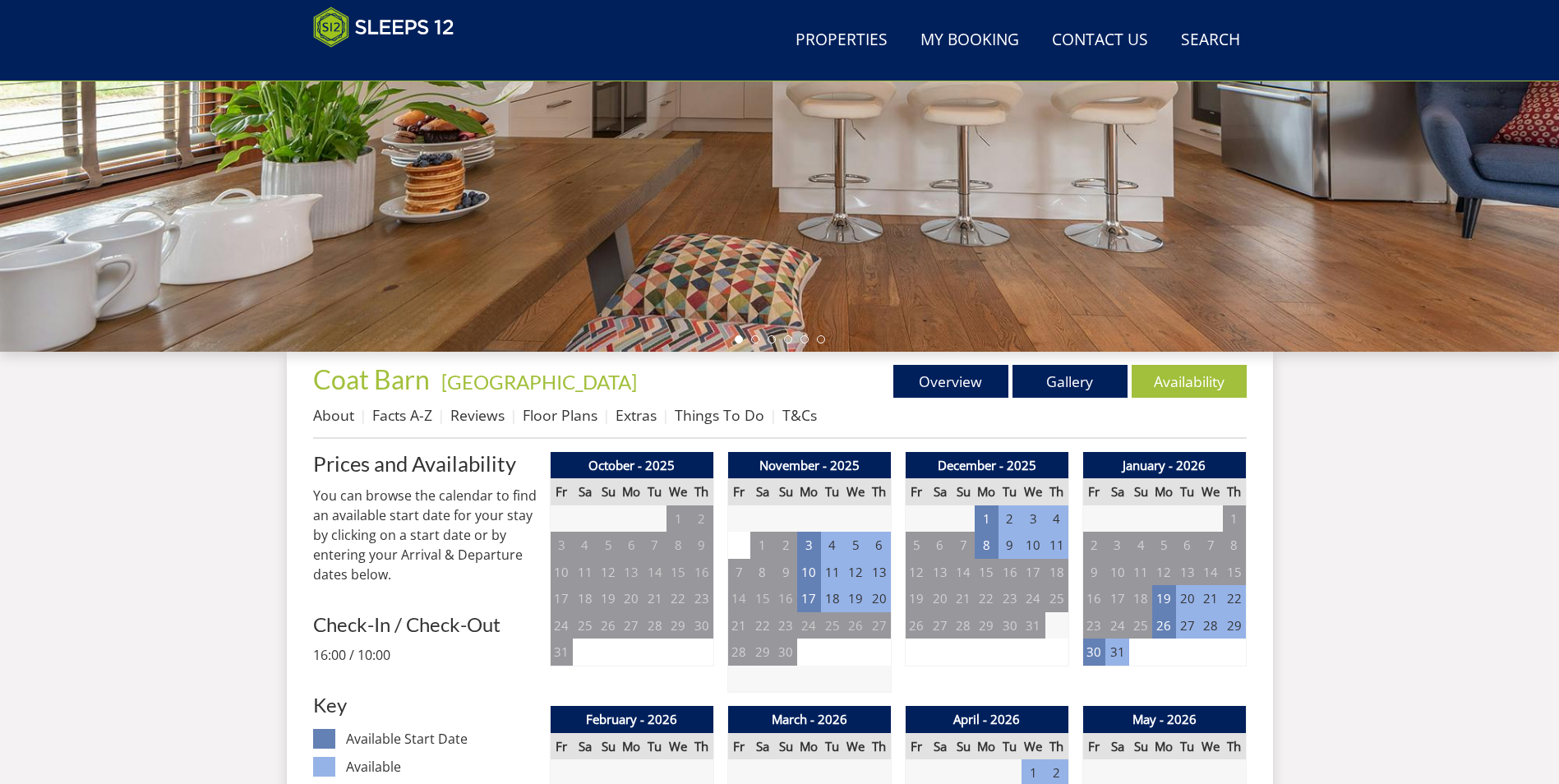
click at [1047, 548] on td "11" at bounding box center [1056, 545] width 23 height 27
drag, startPoint x: 1051, startPoint y: 547, endPoint x: 1075, endPoint y: 545, distance: 24.1
drag, startPoint x: 1075, startPoint y: 545, endPoint x: 1066, endPoint y: 545, distance: 9.0
click at [1066, 545] on td "11" at bounding box center [1056, 545] width 23 height 27
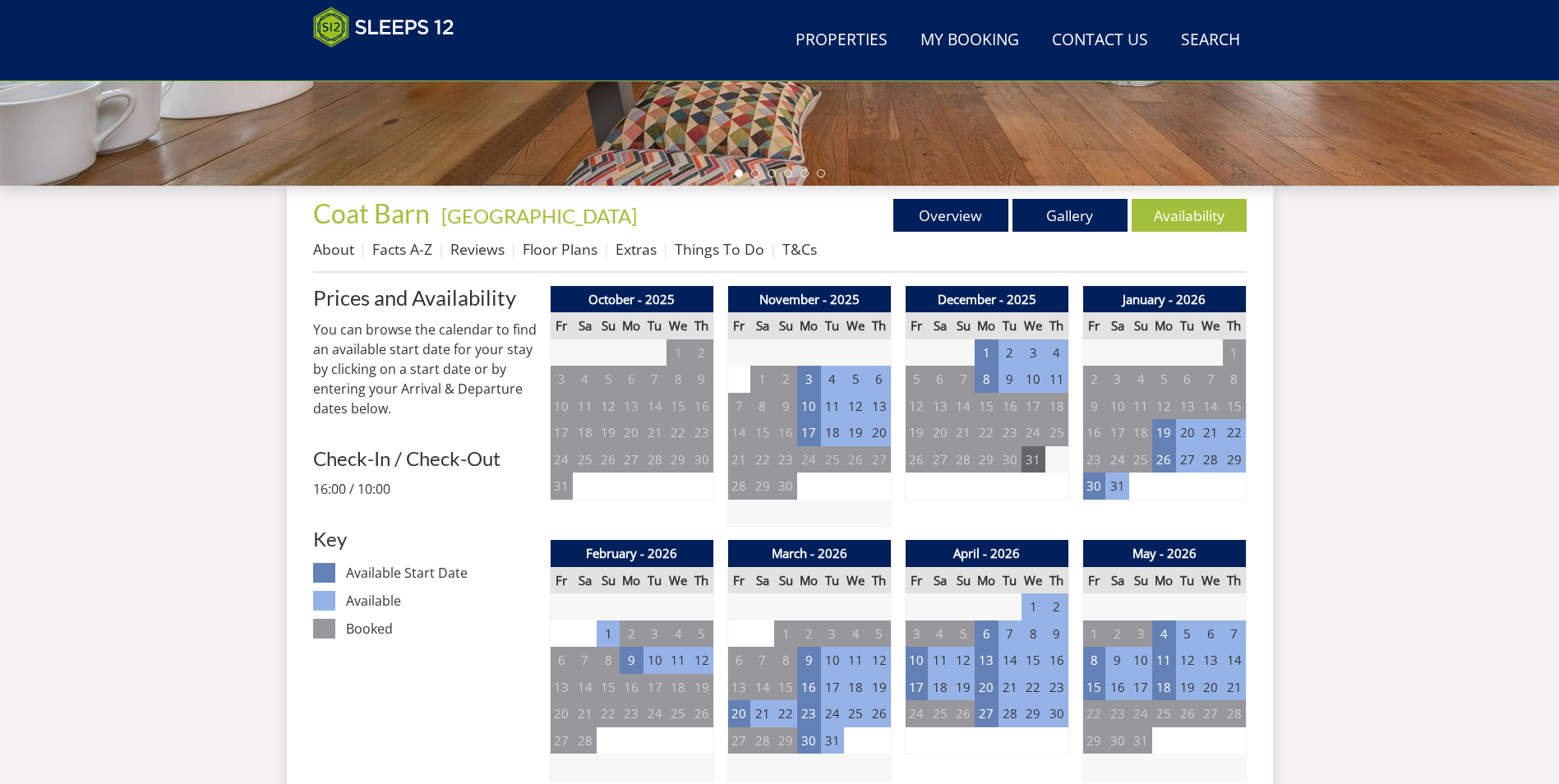
scroll to position [525, 0]
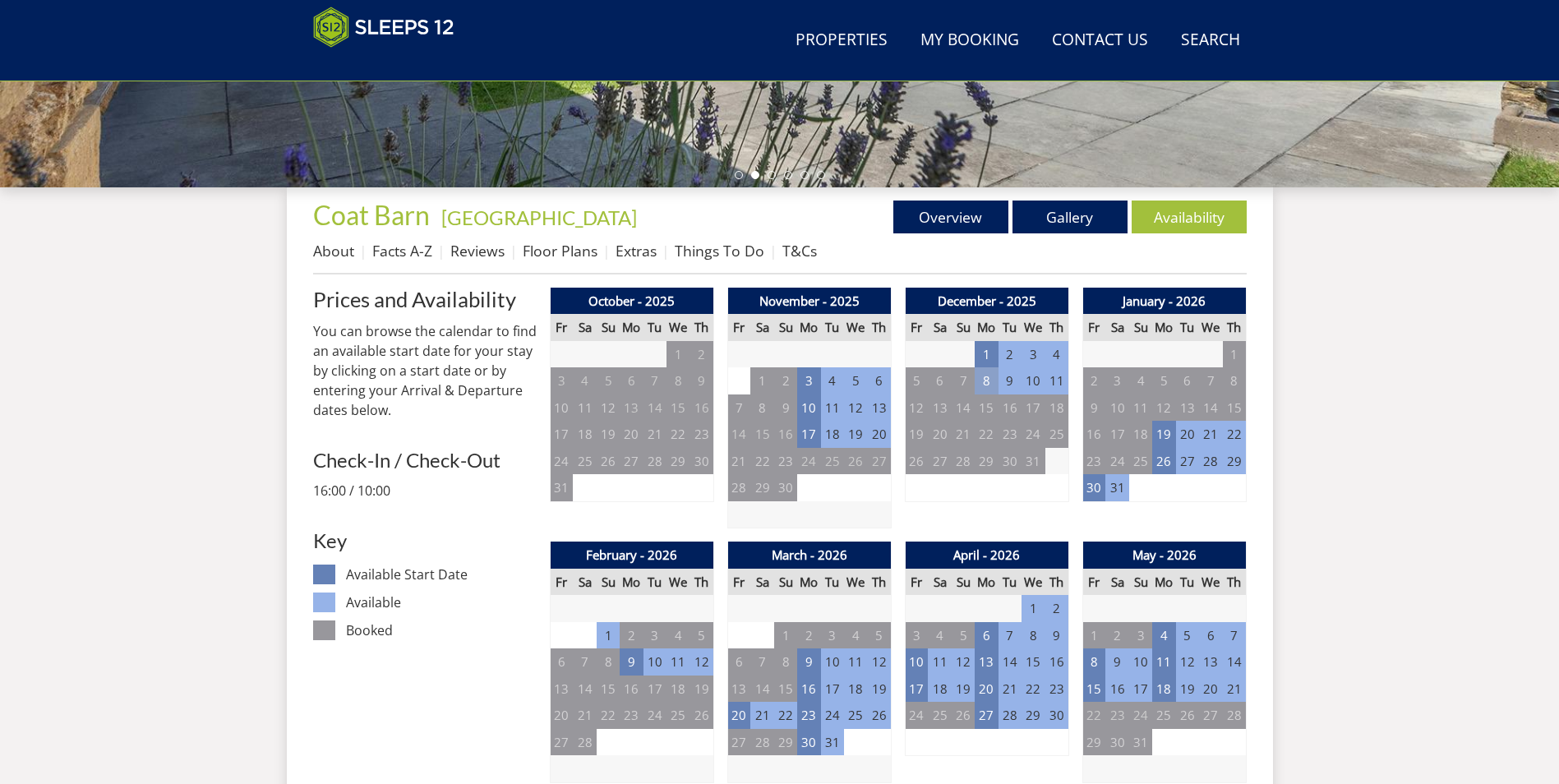
click at [985, 384] on td "8" at bounding box center [986, 381] width 23 height 27
click at [988, 445] on link "MID WEEK - £2,000.00" at bounding box center [985, 451] width 129 height 18
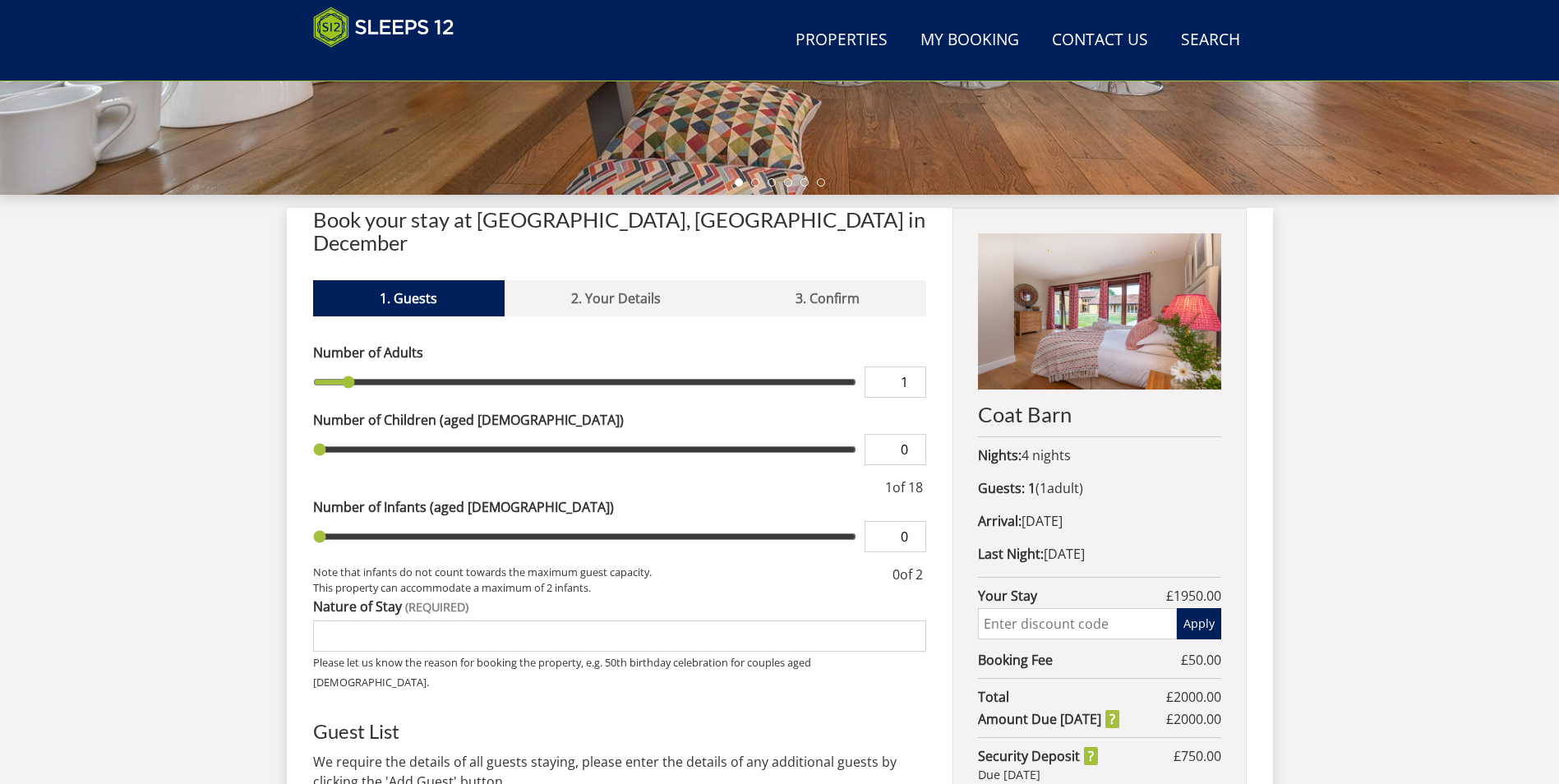
scroll to position [529, 0]
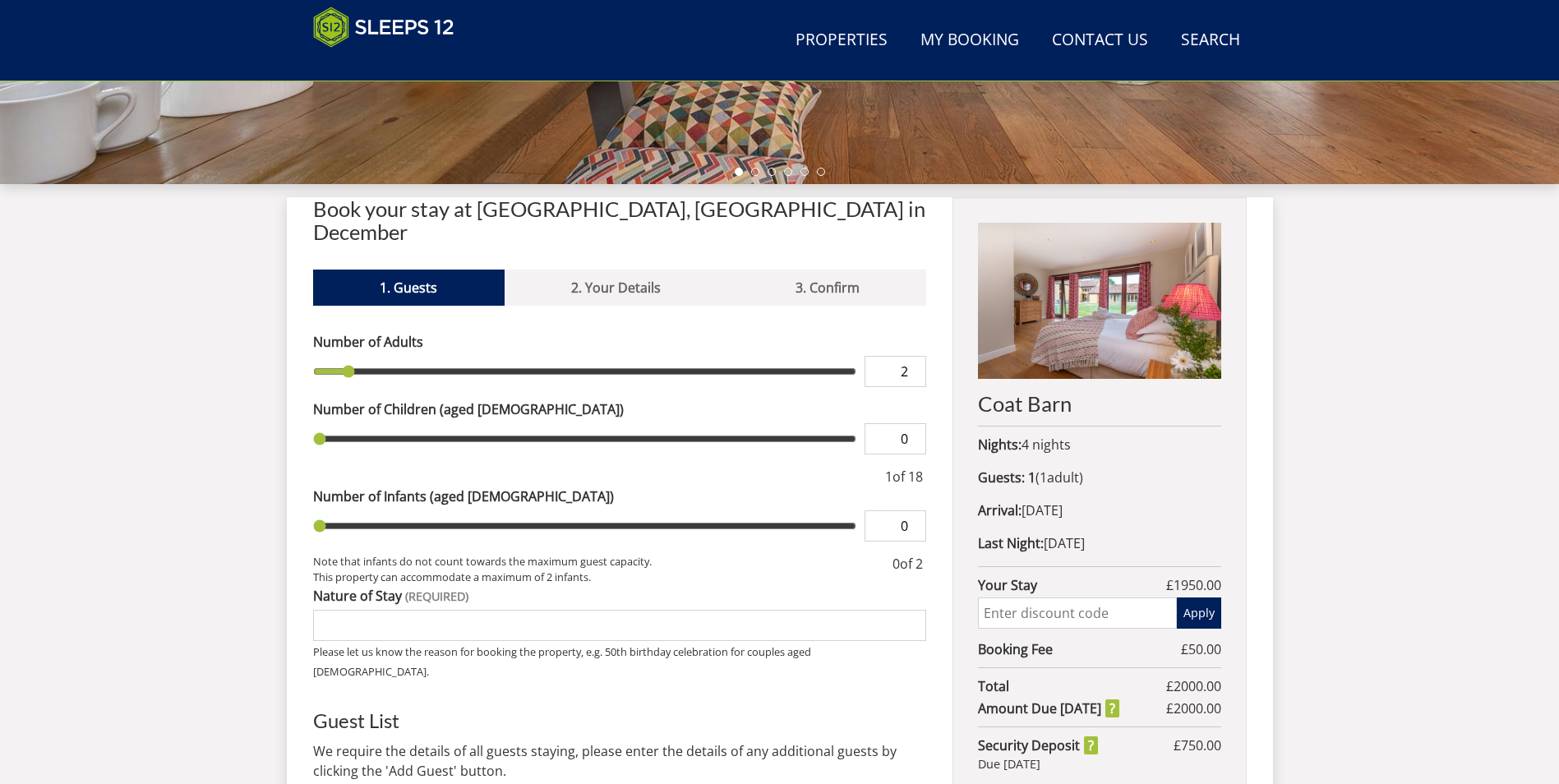
type input "2"
click at [914, 355] on input "2" at bounding box center [895, 371] width 61 height 31
type input "2"
type input "3"
click at [914, 355] on input "3" at bounding box center [895, 371] width 61 height 31
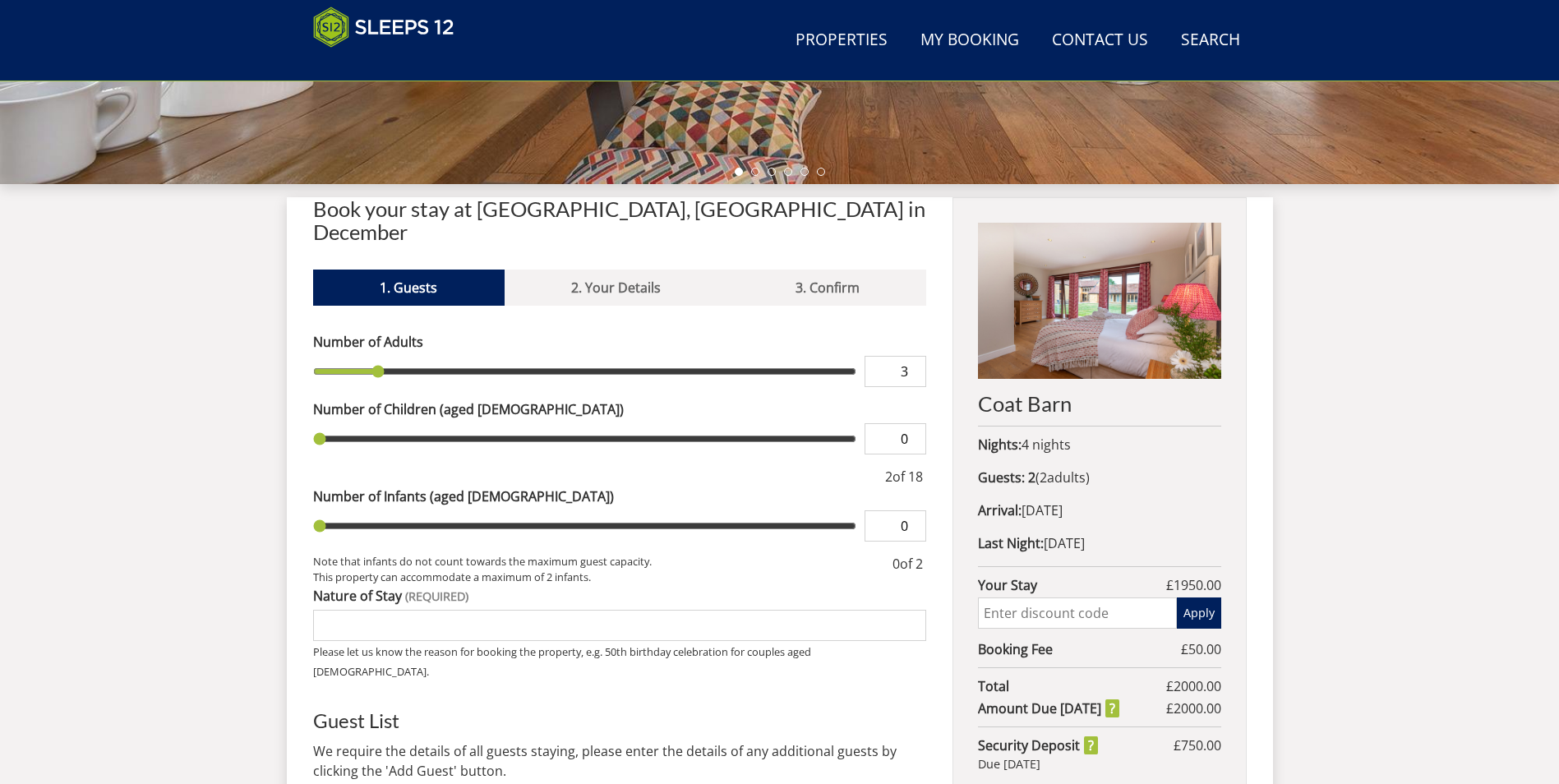
type input "3"
type input "4"
click at [914, 355] on input "4" at bounding box center [895, 371] width 61 height 31
type input "4"
type input "5"
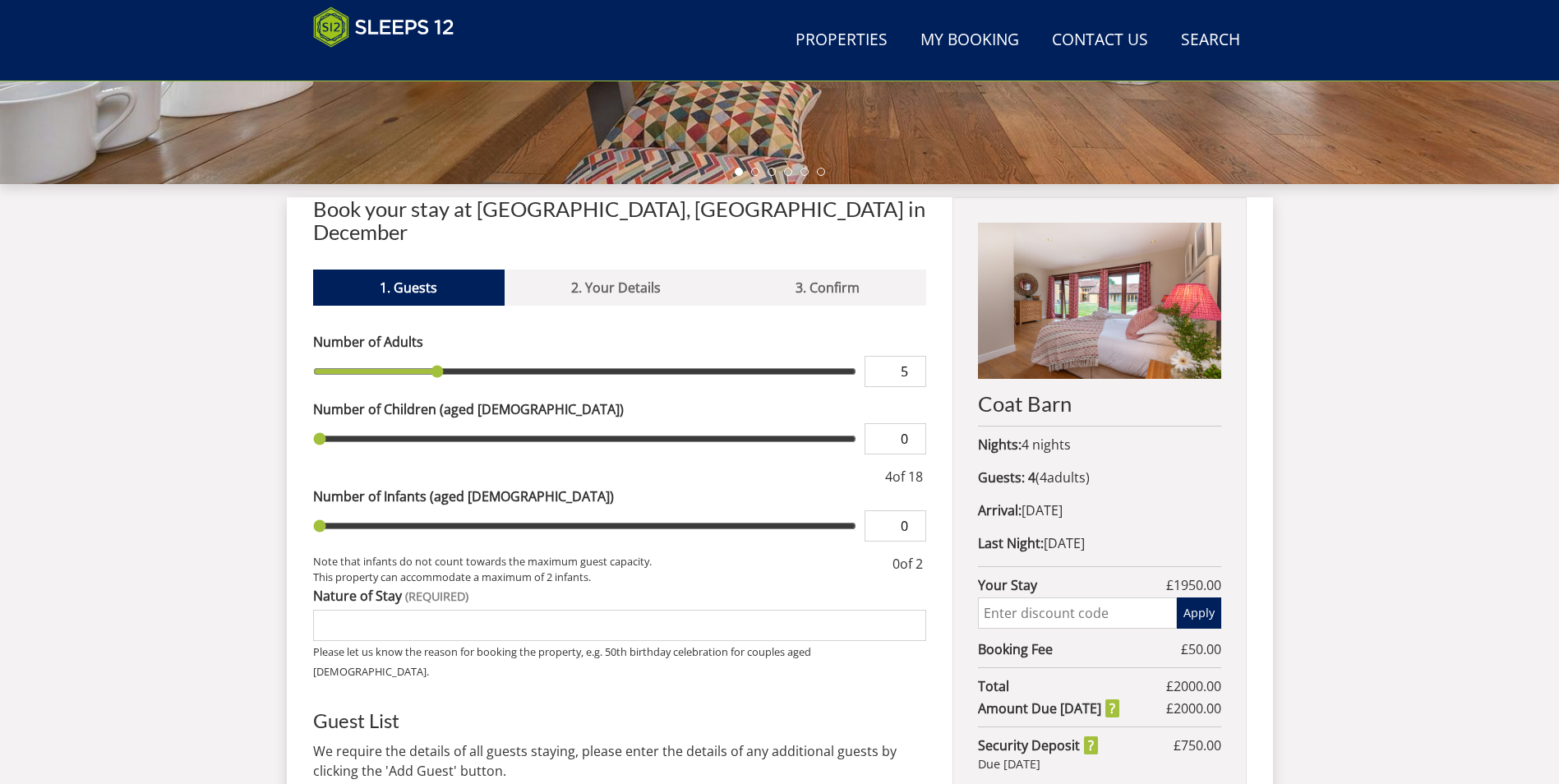
click at [914, 355] on input "5" at bounding box center [895, 371] width 61 height 31
type input "5"
type input "18"
click at [914, 355] on input "18" at bounding box center [895, 371] width 61 height 31
type input "18"
